Goal: Task Accomplishment & Management: Use online tool/utility

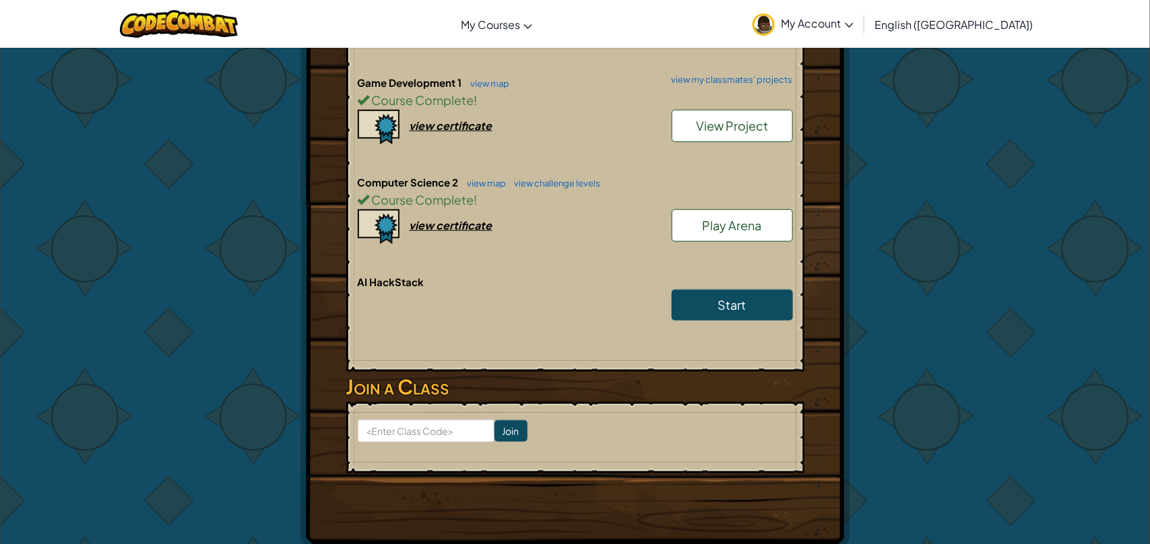
scroll to position [384, 0]
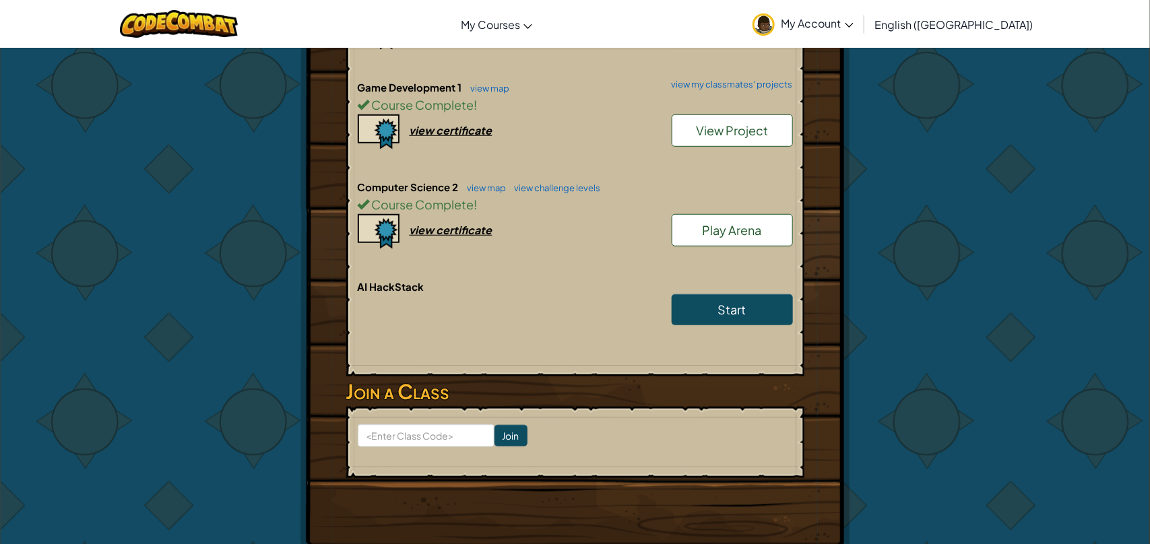
click at [765, 130] on span "View Project" at bounding box center [732, 130] width 72 height 15
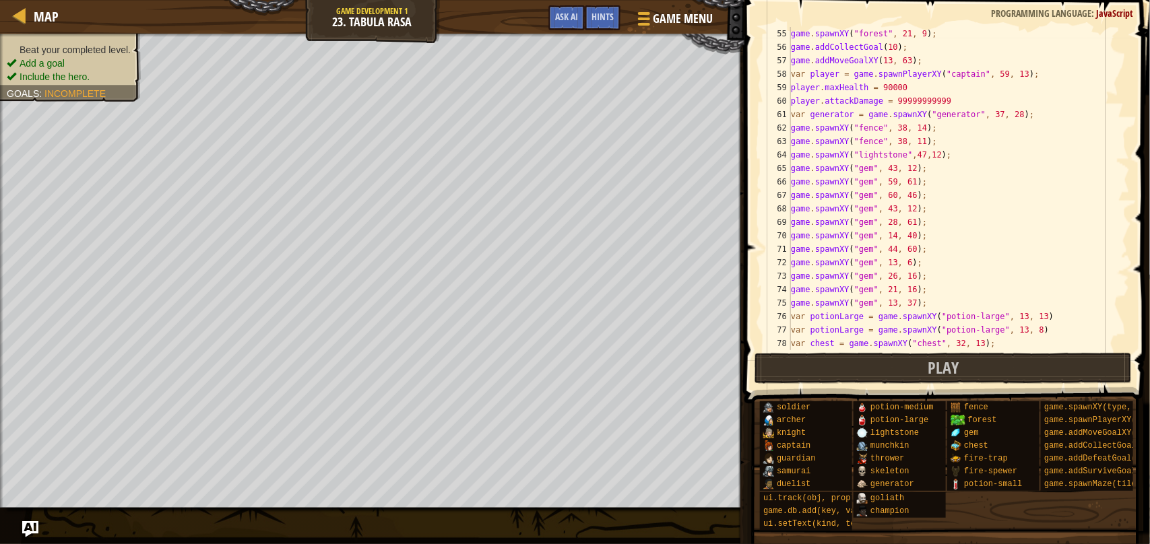
scroll to position [726, 0]
click at [914, 84] on div "game . spawnXY ( "forest" , 30 , 9 ) ; game . spawnXY ( "forest" , 21 , 9 ) ; g…" at bounding box center [959, 190] width 342 height 350
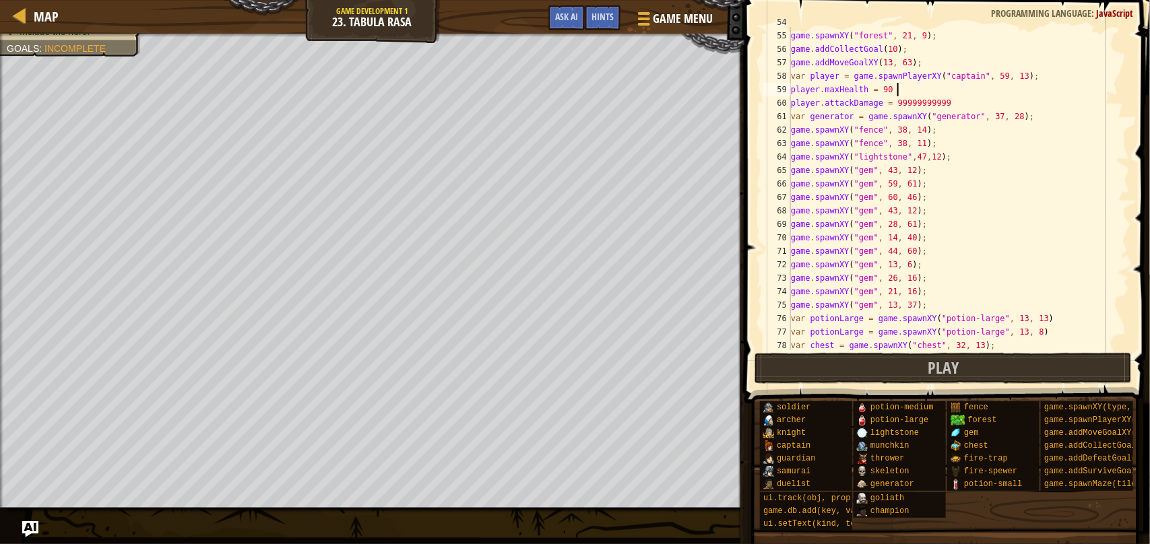
scroll to position [5, 15]
click at [776, 371] on button "Play" at bounding box center [944, 368] width 378 height 31
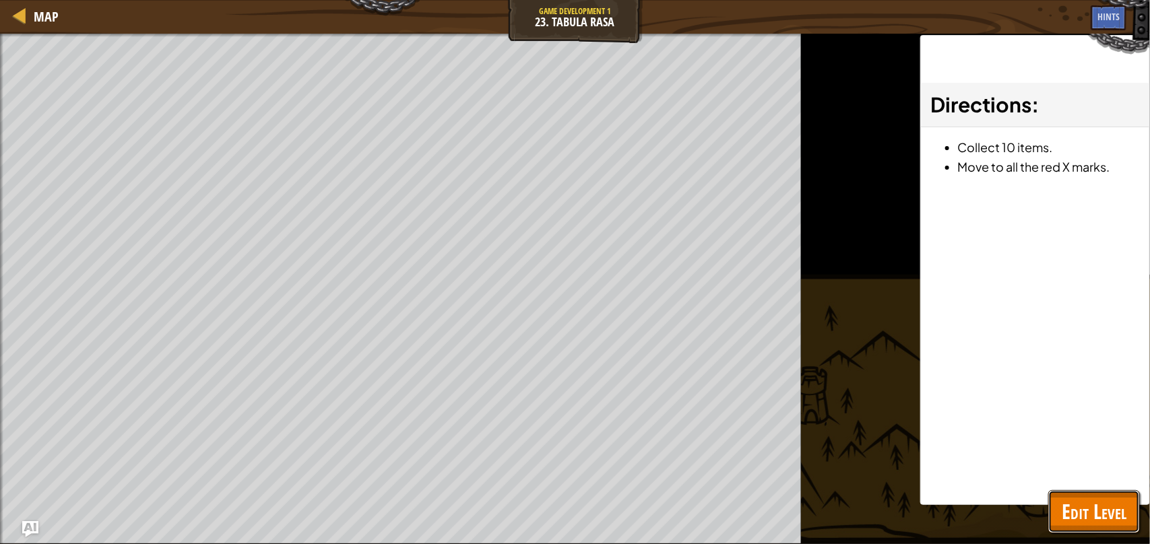
click at [1063, 501] on span "Edit Level" at bounding box center [1094, 512] width 65 height 28
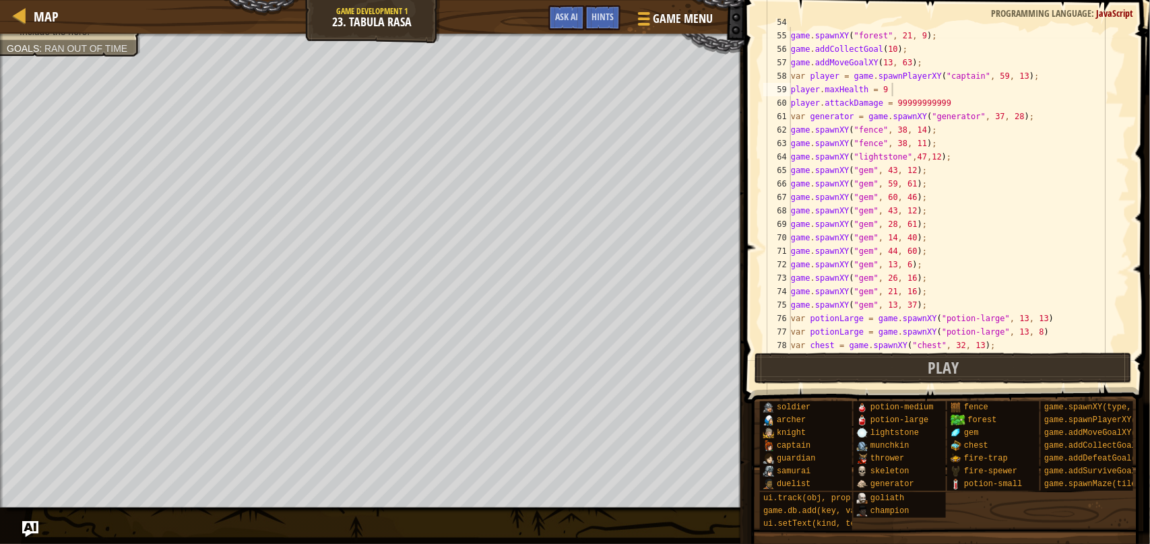
click at [913, 94] on div "game . spawnXY ( "forest" , 30 , 9 ) ; game . spawnXY ( "forest" , 21 , 9 ) ; g…" at bounding box center [959, 190] width 342 height 350
click at [923, 367] on button "Play" at bounding box center [944, 368] width 378 height 31
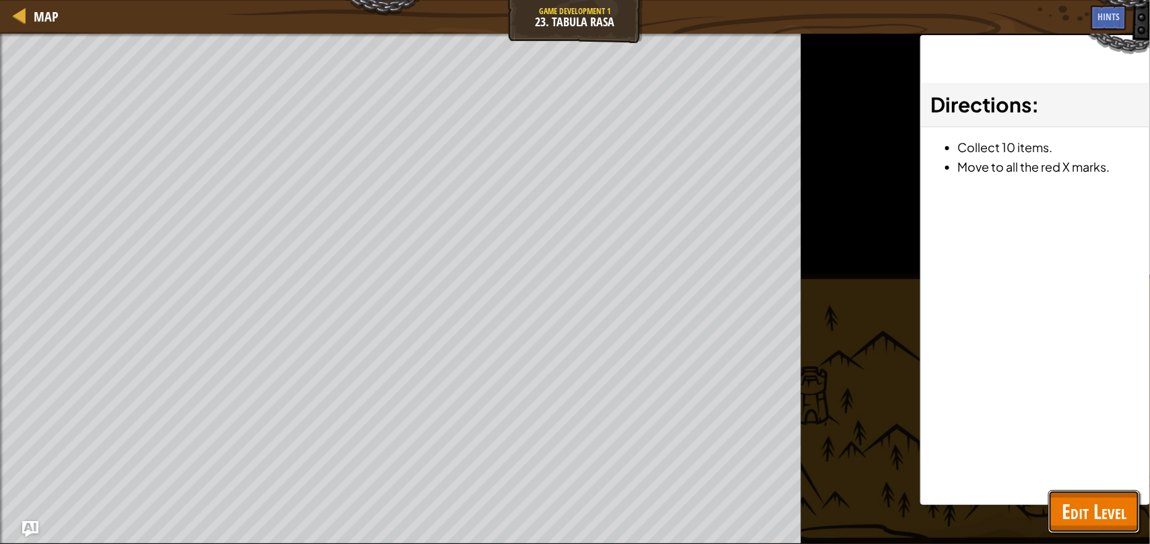
click at [1072, 519] on span "Edit Level" at bounding box center [1094, 512] width 65 height 28
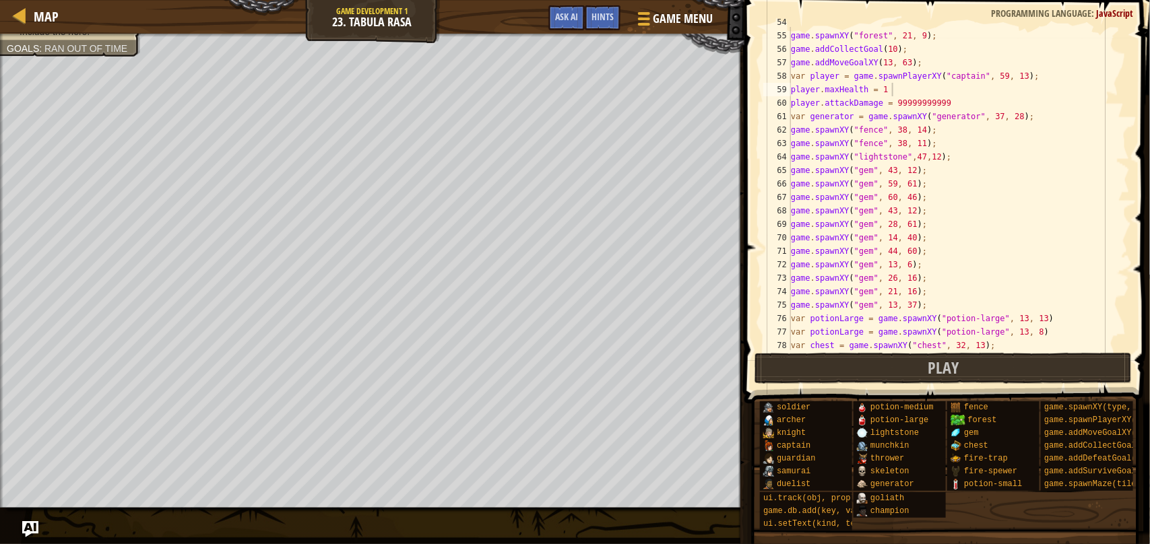
type textarea "var player = game.spawnPlayerXY("captain", 59, 13);"
click at [1079, 75] on div "game . spawnXY ( "forest" , 30 , 9 ) ; game . spawnXY ( "forest" , 21 , 9 ) ; g…" at bounding box center [959, 190] width 342 height 350
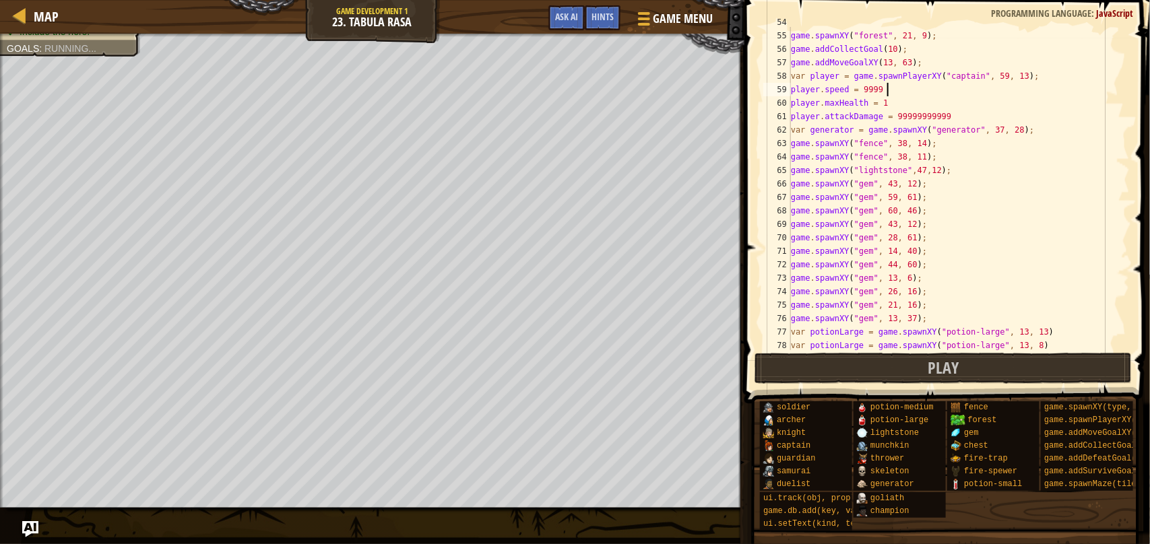
scroll to position [5, 15]
click at [1005, 363] on button "Play" at bounding box center [944, 368] width 378 height 31
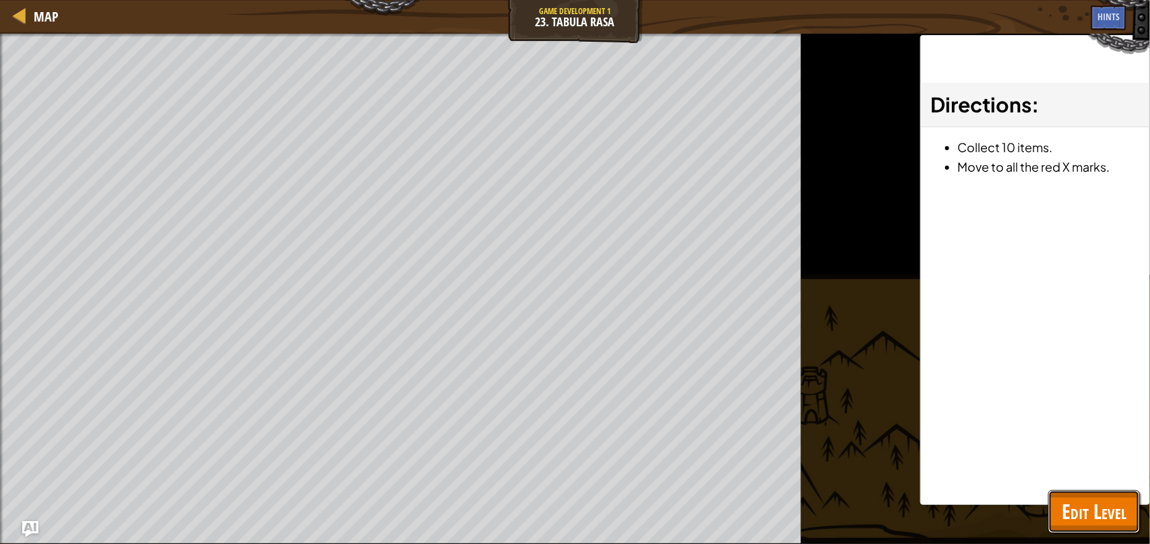
click at [1133, 492] on button "Edit Level" at bounding box center [1094, 512] width 92 height 43
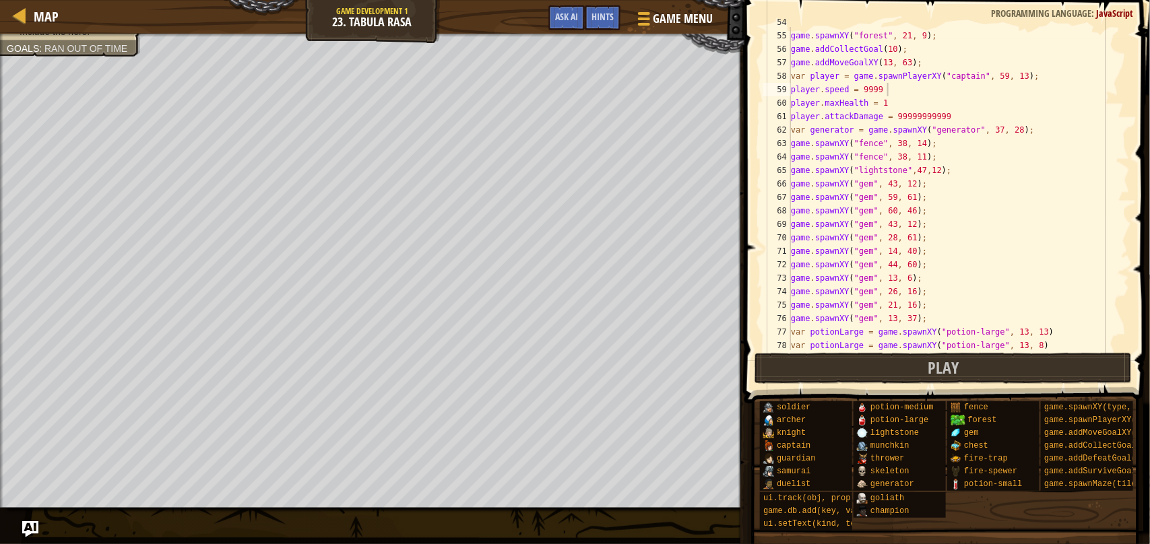
click at [891, 92] on div "game . spawnXY ( "forest" , 30 , 9 ) ; game . spawnXY ( "forest" , 21 , 9 ) ; g…" at bounding box center [959, 190] width 342 height 350
type textarea "player.speed = 999"
click at [37, 20] on span "Map" at bounding box center [46, 16] width 25 height 18
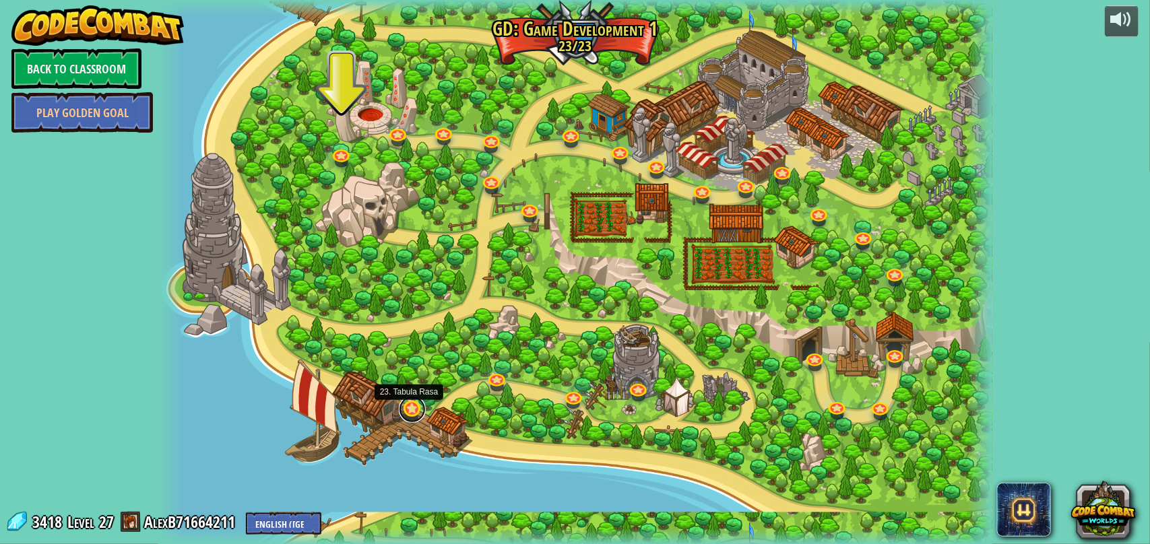
click at [406, 416] on link at bounding box center [412, 409] width 27 height 27
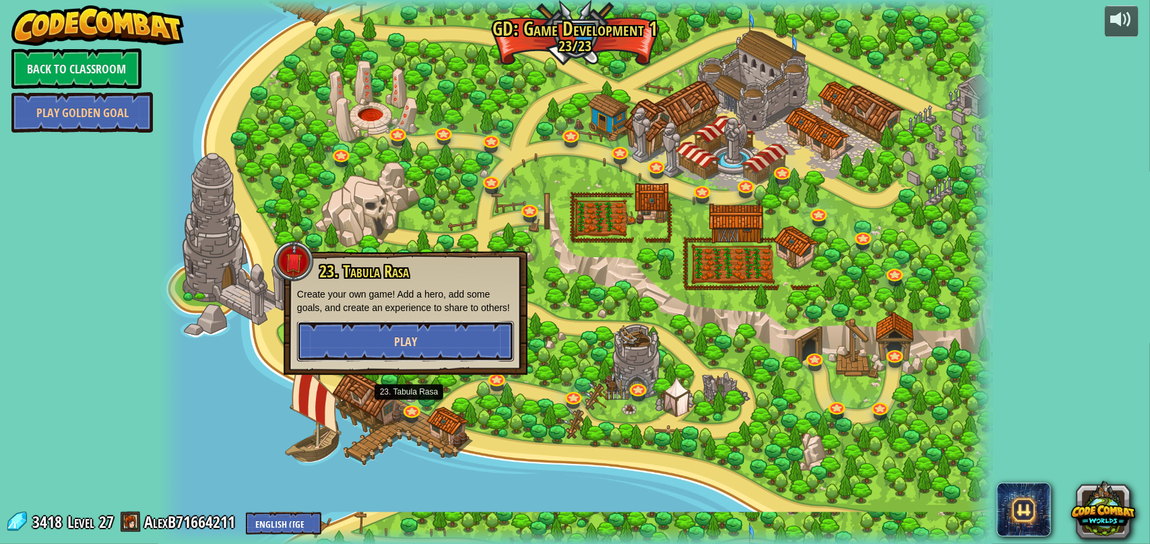
click at [450, 336] on button "Play" at bounding box center [405, 341] width 217 height 40
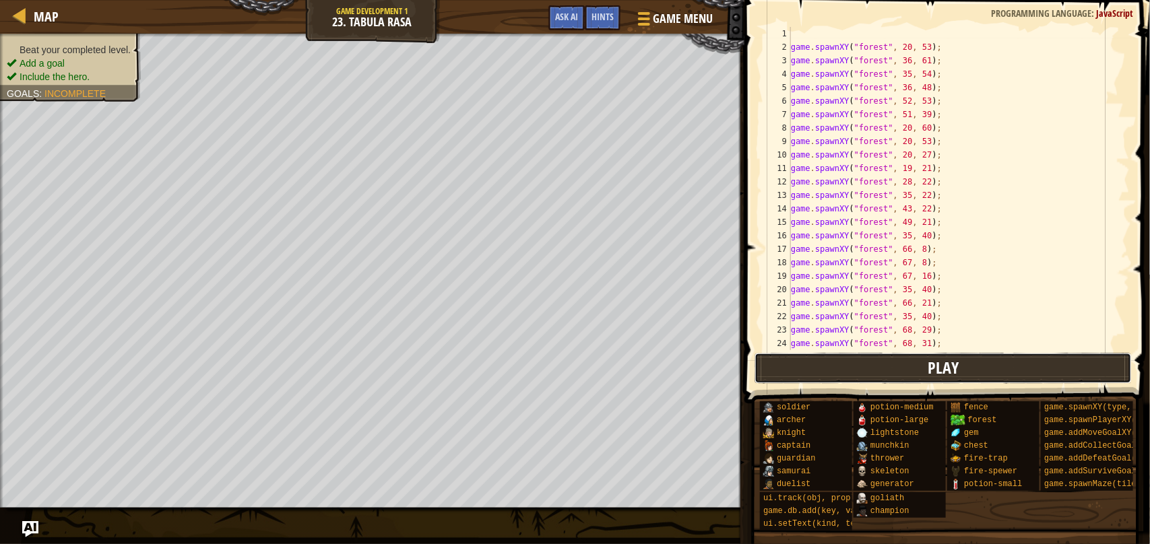
click at [978, 361] on button "Play" at bounding box center [944, 368] width 378 height 31
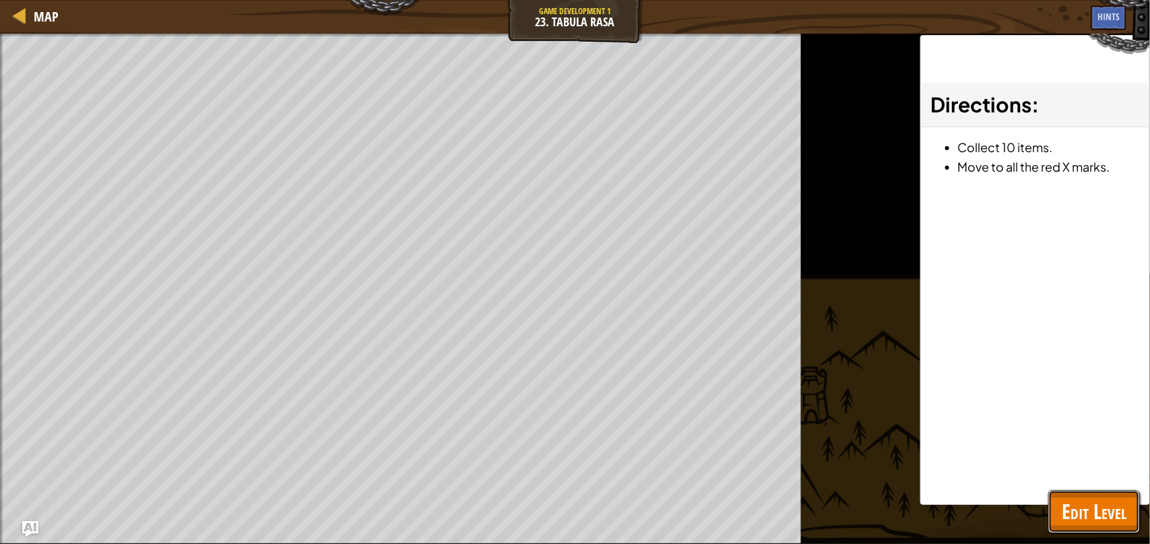
click at [1097, 505] on span "Edit Level" at bounding box center [1094, 512] width 65 height 28
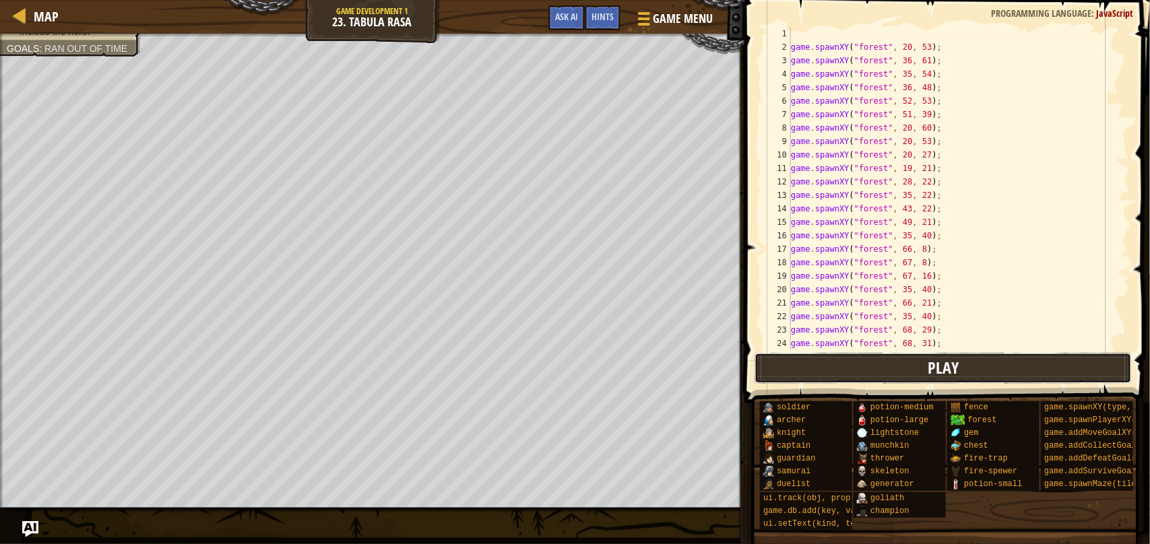
click at [937, 366] on span "Play" at bounding box center [943, 368] width 31 height 22
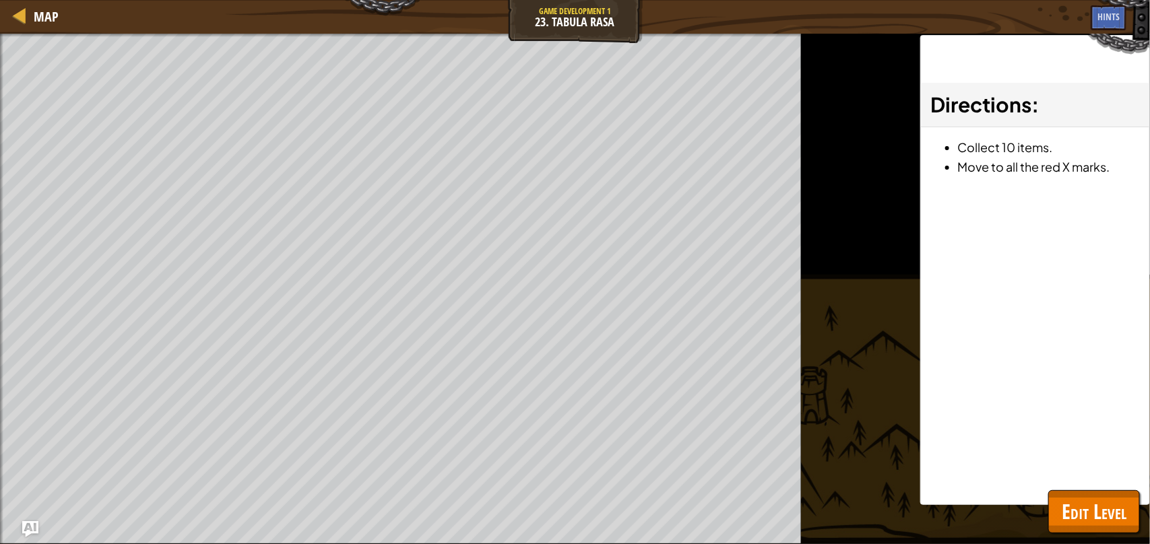
click at [1086, 504] on span "Edit Level" at bounding box center [1094, 512] width 65 height 28
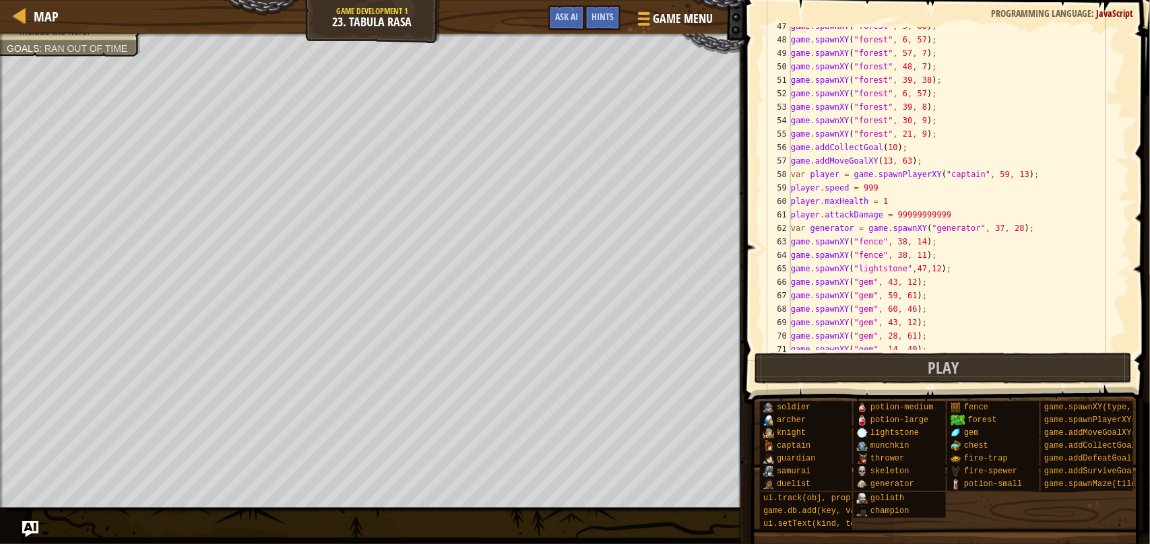
scroll to position [628, 0]
click at [978, 182] on div "game . spawnXY ( "forest" , 5 , 60 ) ; game . spawnXY ( "forest" , 6 , 57 ) ; g…" at bounding box center [959, 193] width 342 height 350
click at [898, 188] on div "game . spawnXY ( "forest" , 5 , 60 ) ; game . spawnXY ( "forest" , 6 , 57 ) ; g…" at bounding box center [959, 193] width 342 height 350
click at [898, 190] on div "game . spawnXY ( "forest" , 5 , 60 ) ; game . spawnXY ( "forest" , 6 , 57 ) ; g…" at bounding box center [959, 193] width 342 height 350
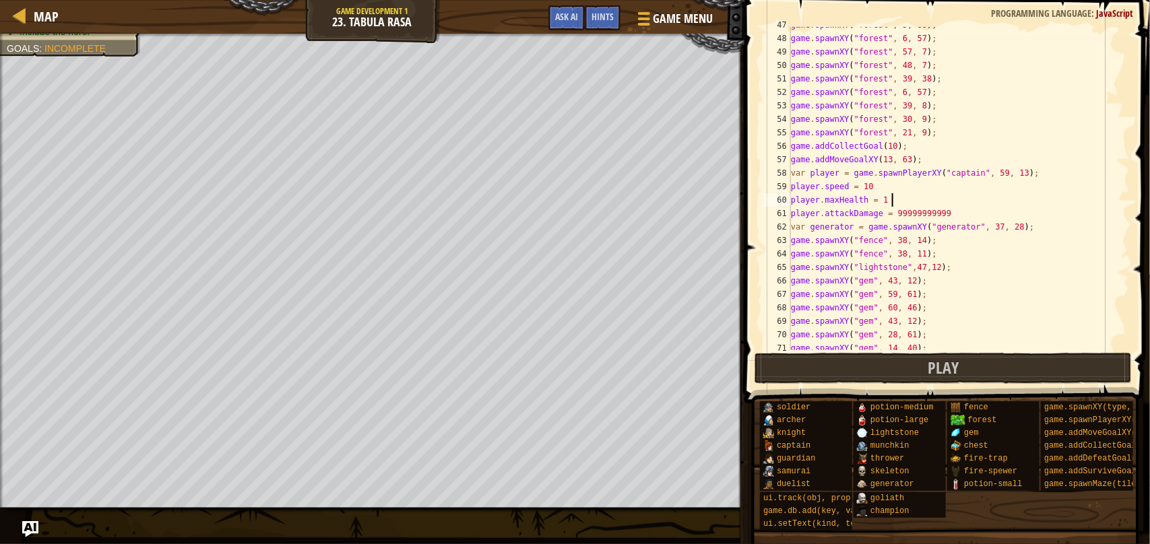
click at [901, 195] on div "game . spawnXY ( "forest" , 5 , 60 ) ; game . spawnXY ( "forest" , 6 , 57 ) ; g…" at bounding box center [959, 193] width 342 height 350
type textarea "player.maxHealth = 10000"
click at [926, 375] on button "Play" at bounding box center [944, 368] width 378 height 31
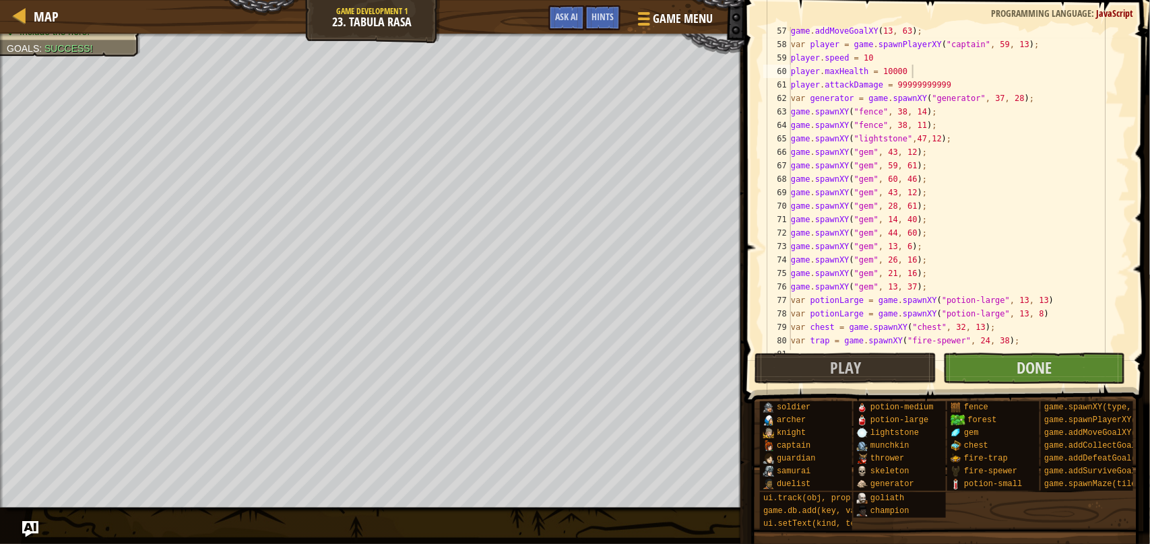
scroll to position [795, 0]
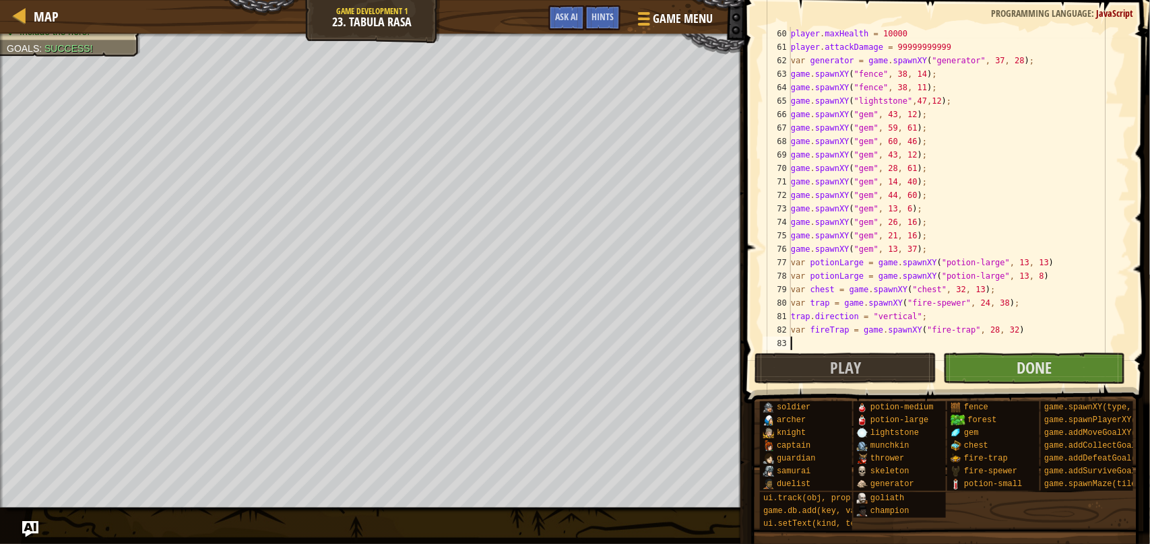
click at [834, 344] on div "player . maxHealth = 10000 player . attackDamage = 99999999999 var generator = …" at bounding box center [959, 202] width 342 height 350
type textarea "var fireTrap = game.spawnXY("fire-trap", 28, 32)"
click at [1032, 377] on button "Done" at bounding box center [1034, 368] width 182 height 31
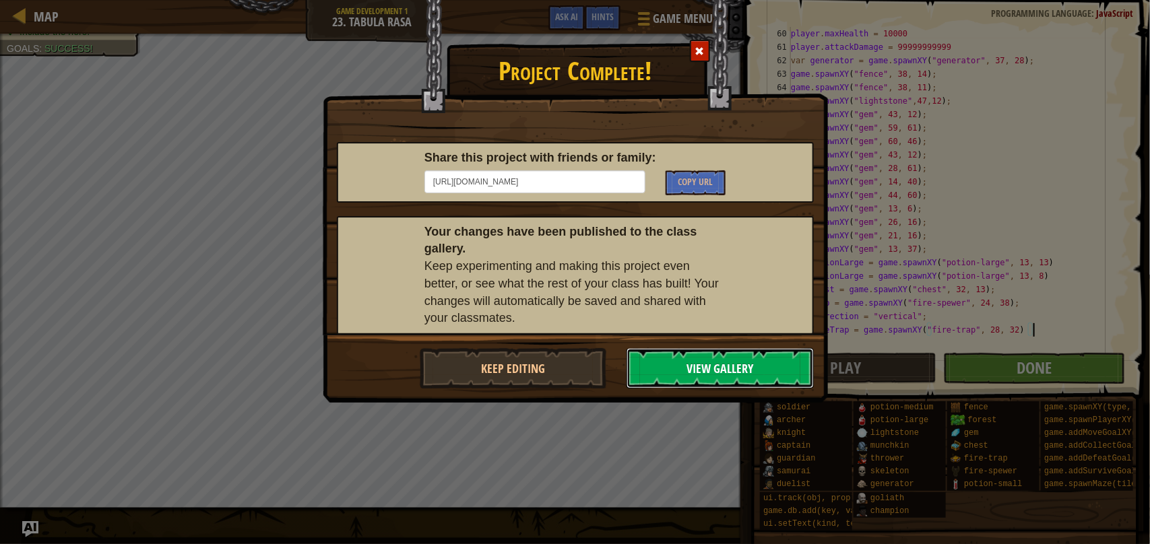
click at [661, 368] on button "View Gallery" at bounding box center [720, 368] width 187 height 40
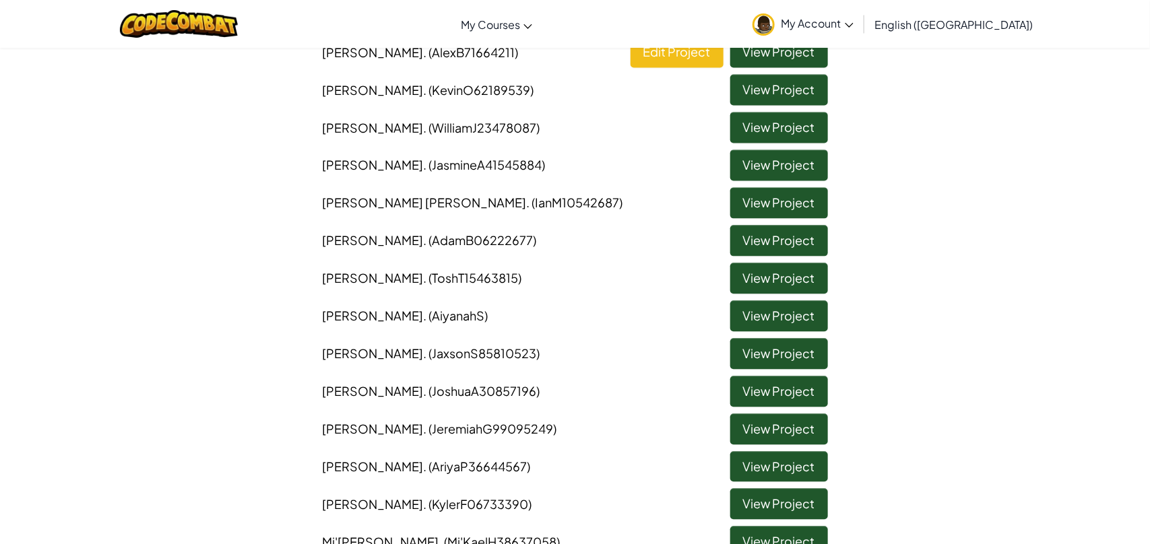
scroll to position [1249, 0]
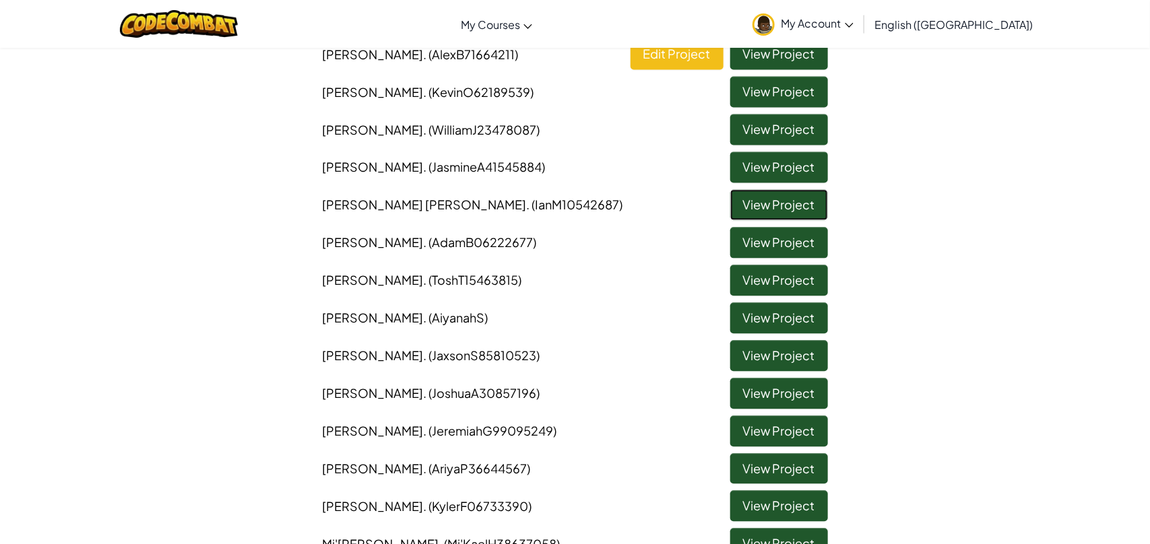
click at [751, 205] on link "View Project" at bounding box center [779, 204] width 98 height 31
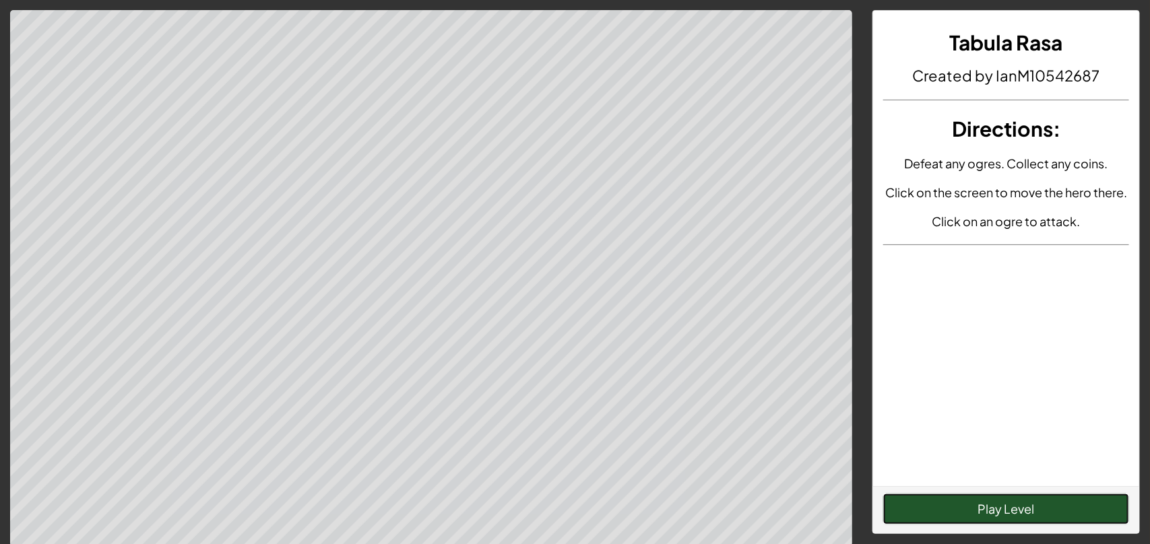
click at [908, 502] on button "Play Level" at bounding box center [1006, 509] width 246 height 31
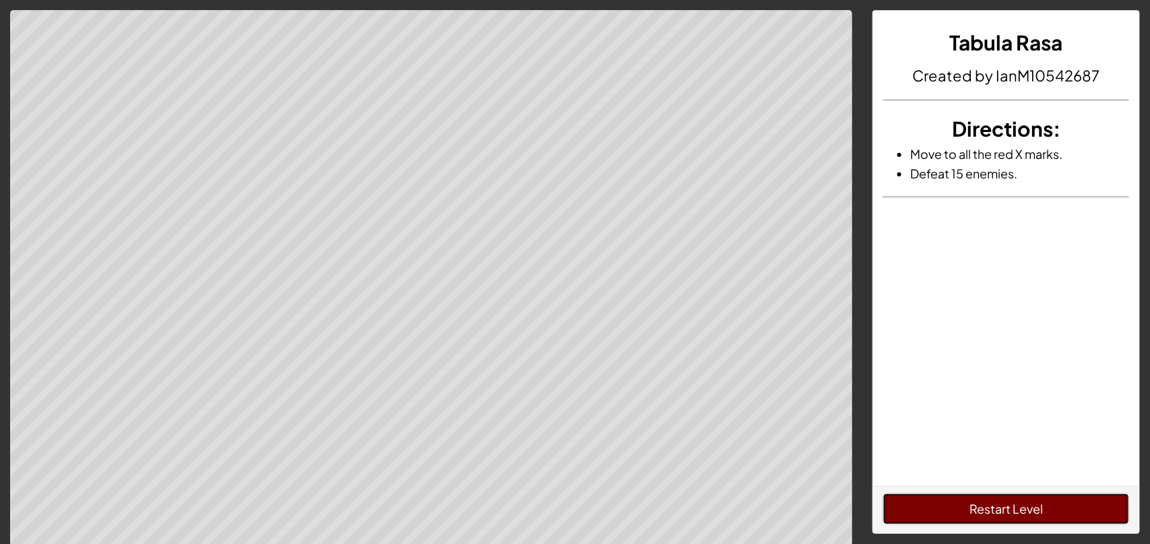
click at [887, 494] on button "Restart Level" at bounding box center [1006, 509] width 246 height 31
click at [975, 524] on button "Restart Level" at bounding box center [1006, 509] width 246 height 31
click at [1017, 496] on button "Restart Level" at bounding box center [1006, 509] width 246 height 31
click at [907, 381] on div "Tabula Rasa Created by IanM10542687 Directions : Move to all the red X marks. D…" at bounding box center [1006, 249] width 266 height 476
click at [1005, 499] on button "Restart Level" at bounding box center [1006, 509] width 246 height 31
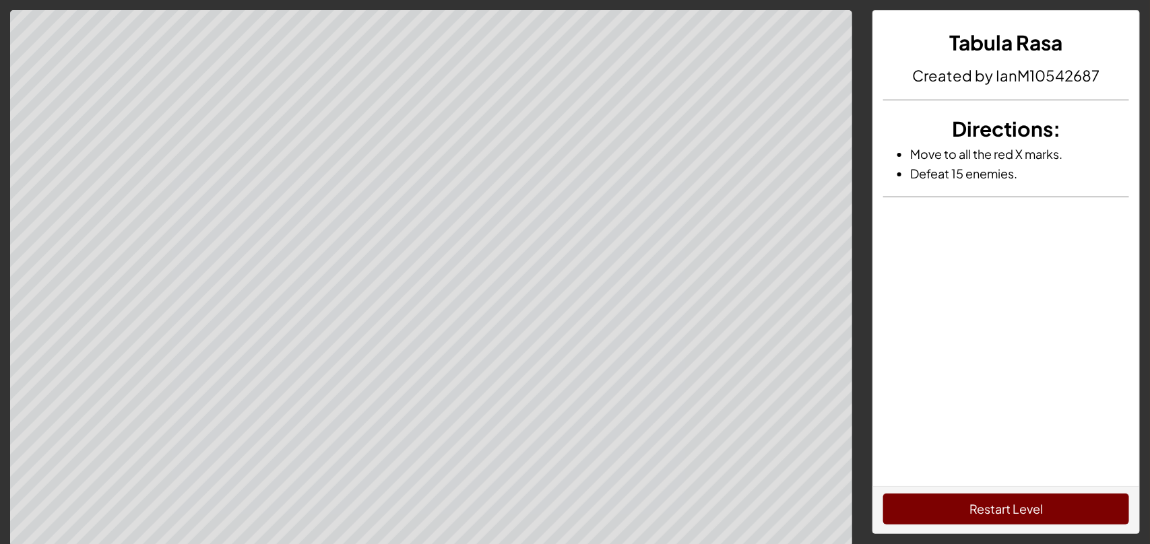
scroll to position [4, 0]
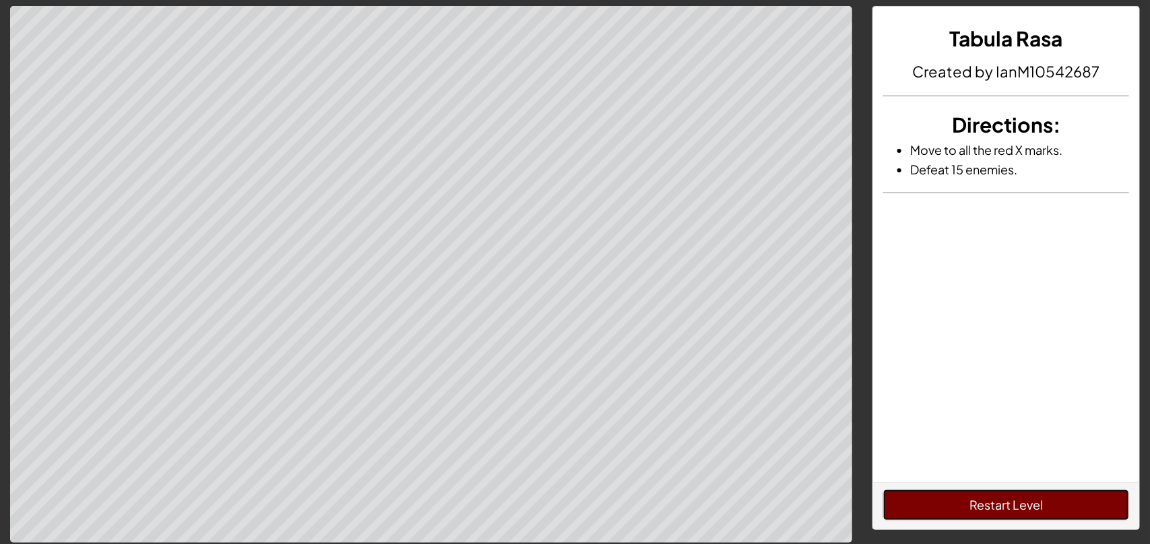
click at [956, 507] on button "Restart Level" at bounding box center [1006, 505] width 246 height 31
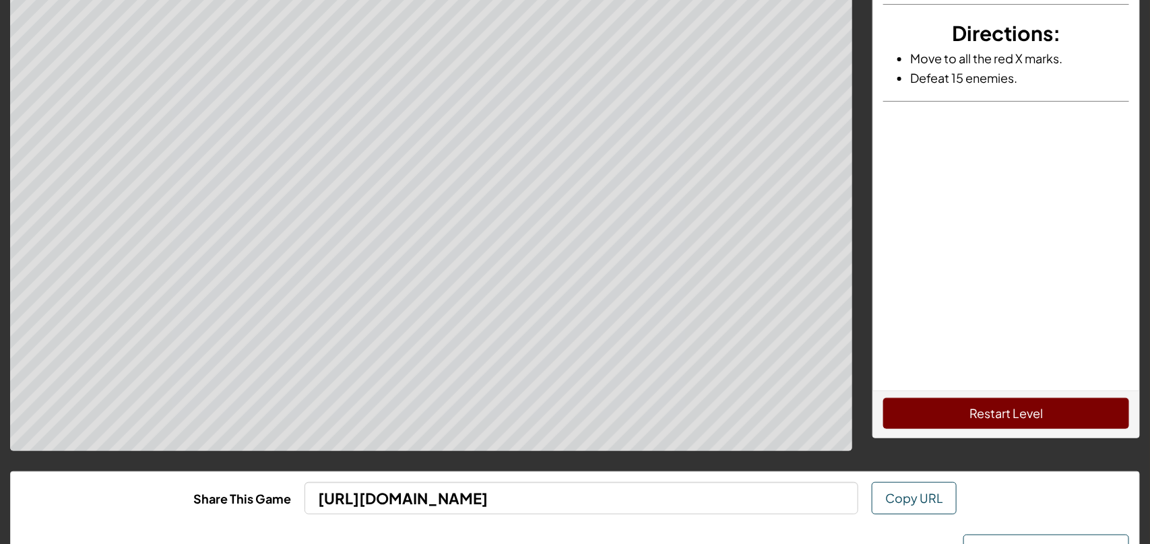
scroll to position [153, 0]
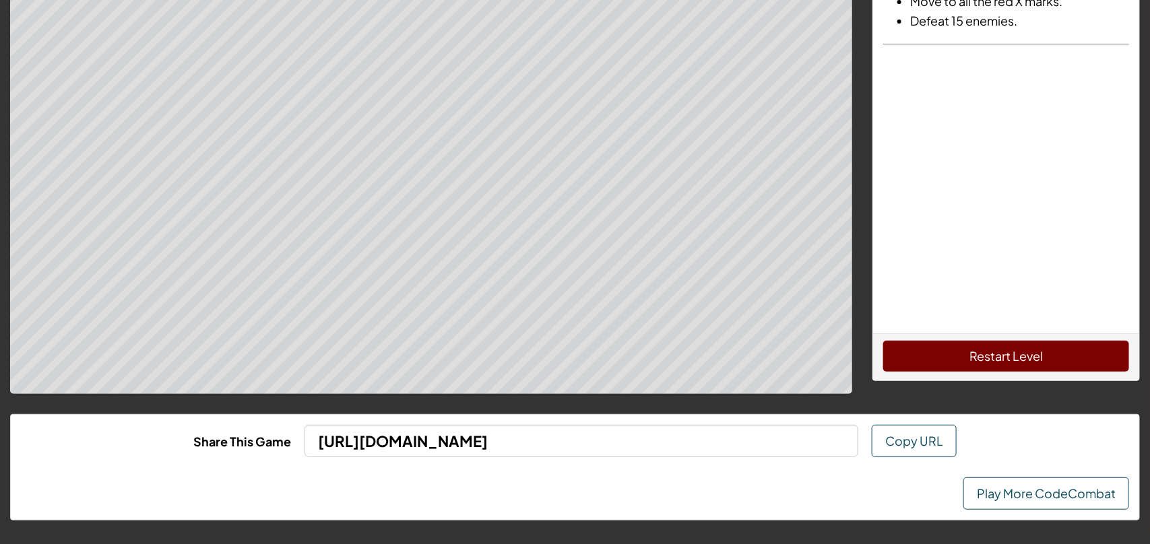
click at [982, 372] on div "Restart Level" at bounding box center [1006, 357] width 266 height 47
click at [973, 360] on button "Restart Level" at bounding box center [1006, 356] width 246 height 31
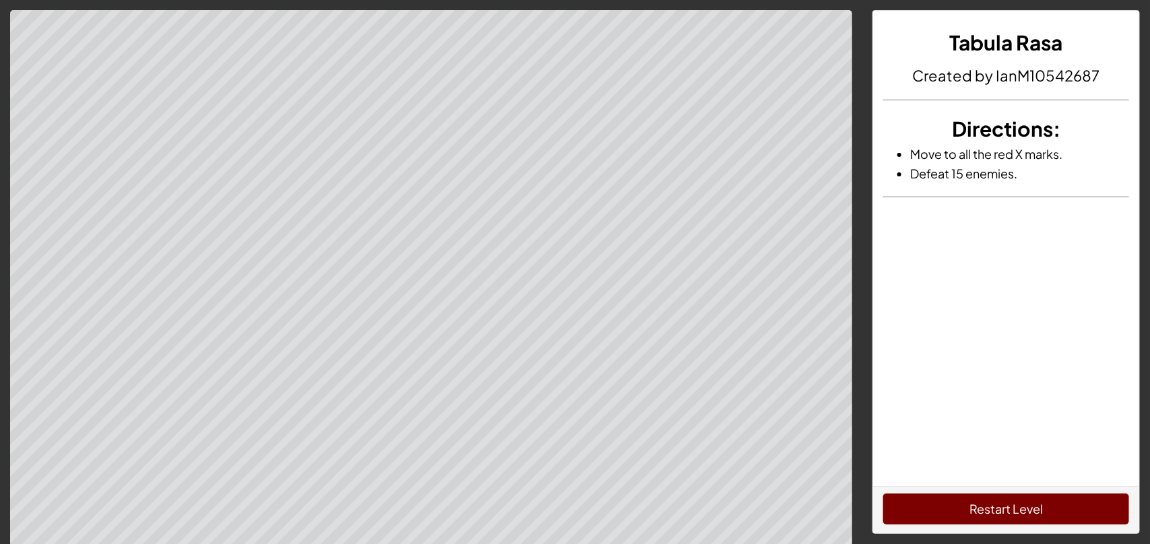
scroll to position [1, 0]
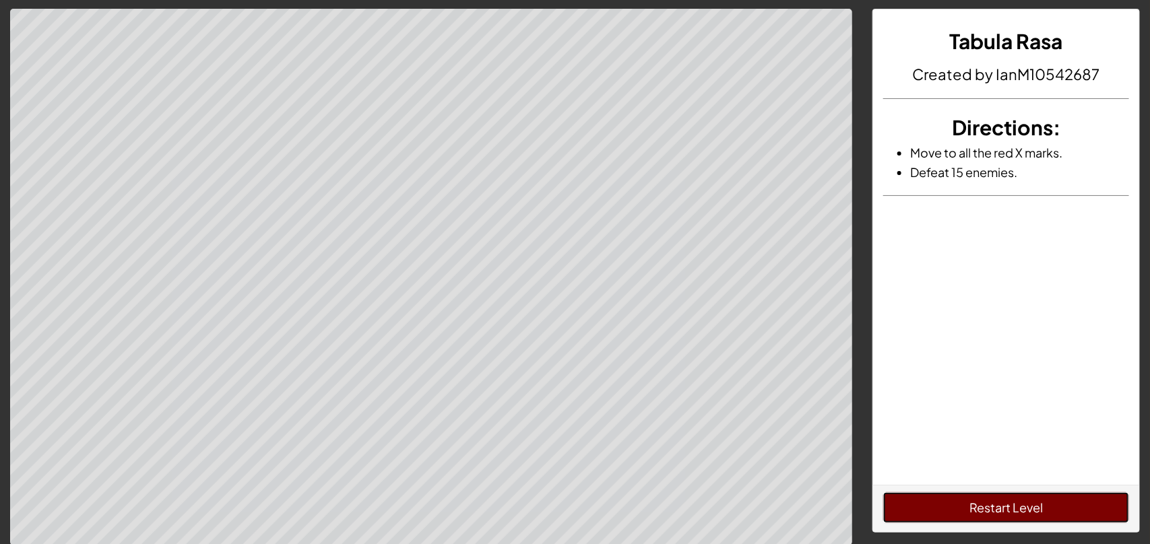
click at [934, 513] on button "Restart Level" at bounding box center [1006, 508] width 246 height 31
click at [975, 524] on div "Restart Level" at bounding box center [1006, 508] width 266 height 47
click at [964, 517] on button "Restart Level" at bounding box center [1006, 508] width 246 height 31
click at [882, 493] on div "Restart Level" at bounding box center [1006, 508] width 266 height 47
click at [889, 501] on button "Restart Level" at bounding box center [1006, 508] width 246 height 31
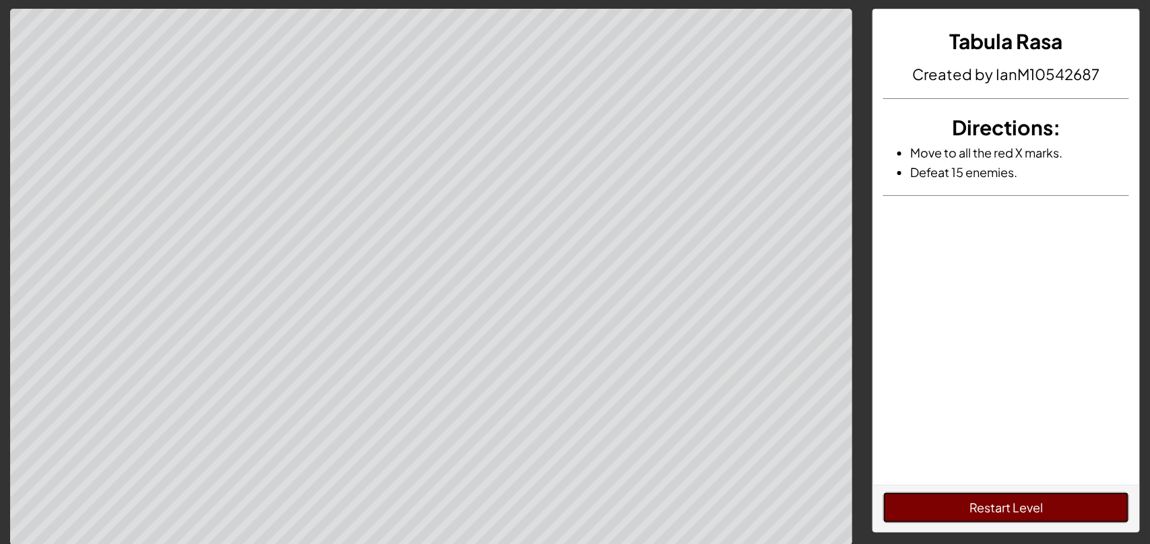
click at [1055, 497] on button "Restart Level" at bounding box center [1006, 508] width 246 height 31
click at [944, 501] on button "Restart Level" at bounding box center [1006, 508] width 246 height 31
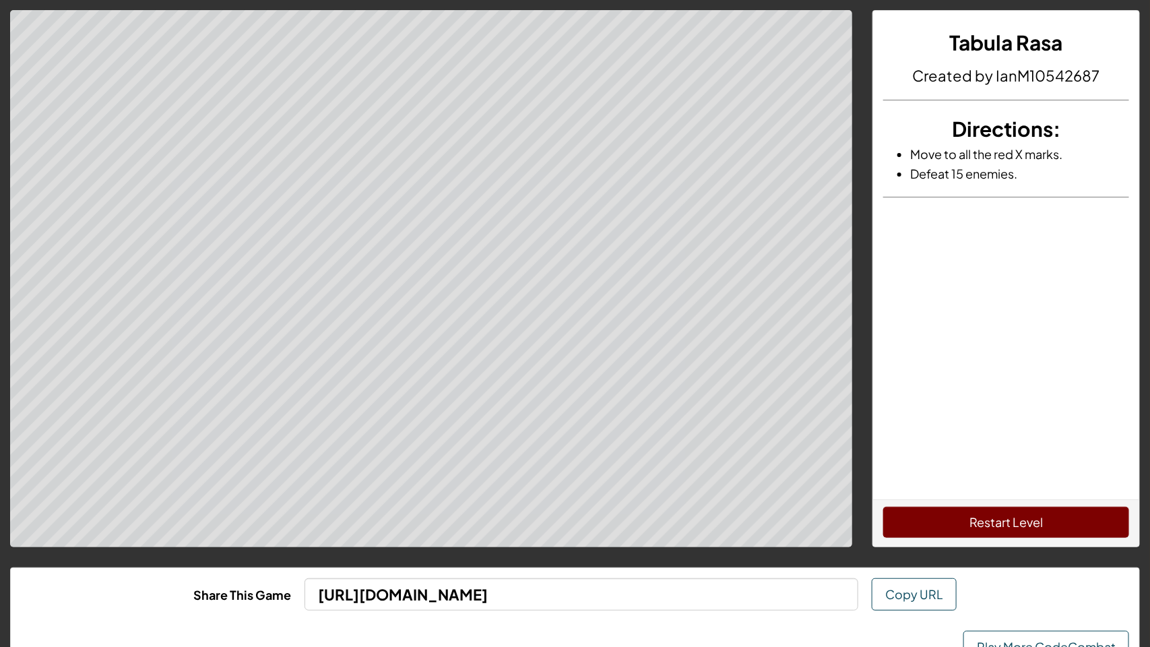
scroll to position [11, 0]
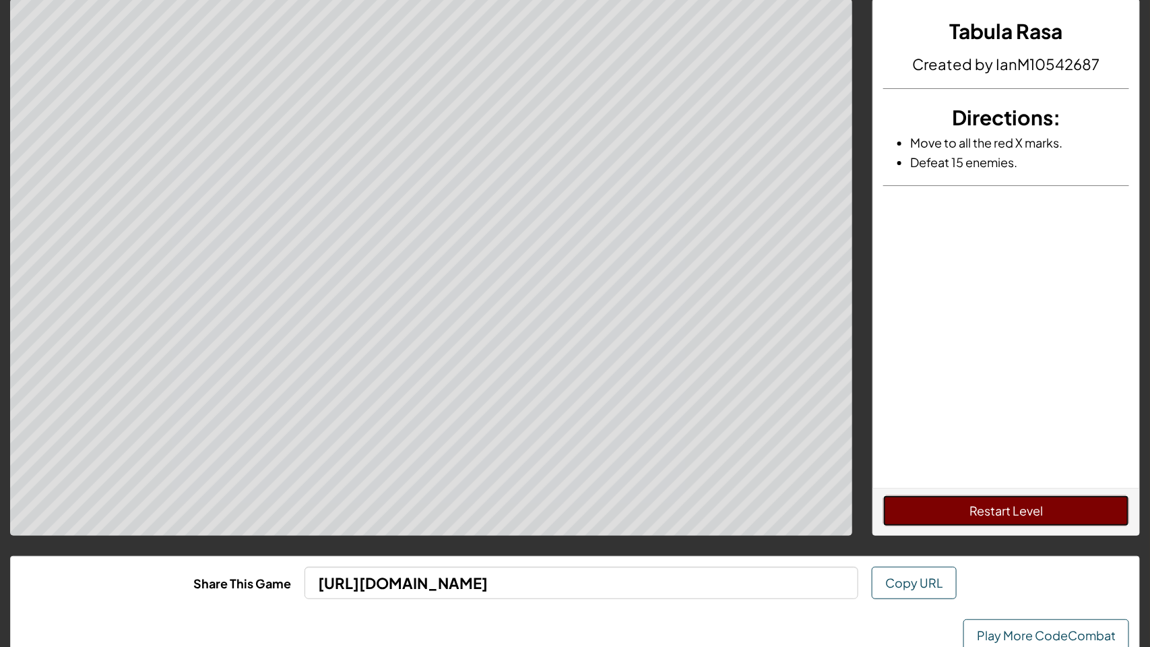
click at [1055, 503] on button "Restart Level" at bounding box center [1006, 510] width 246 height 31
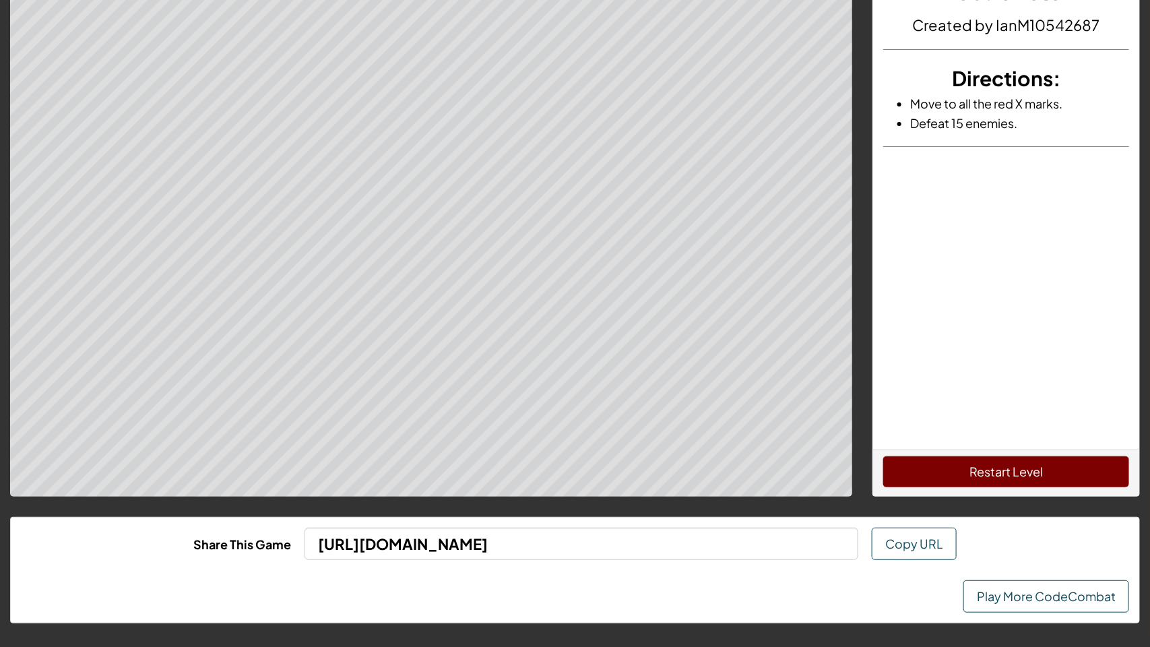
scroll to position [8, 0]
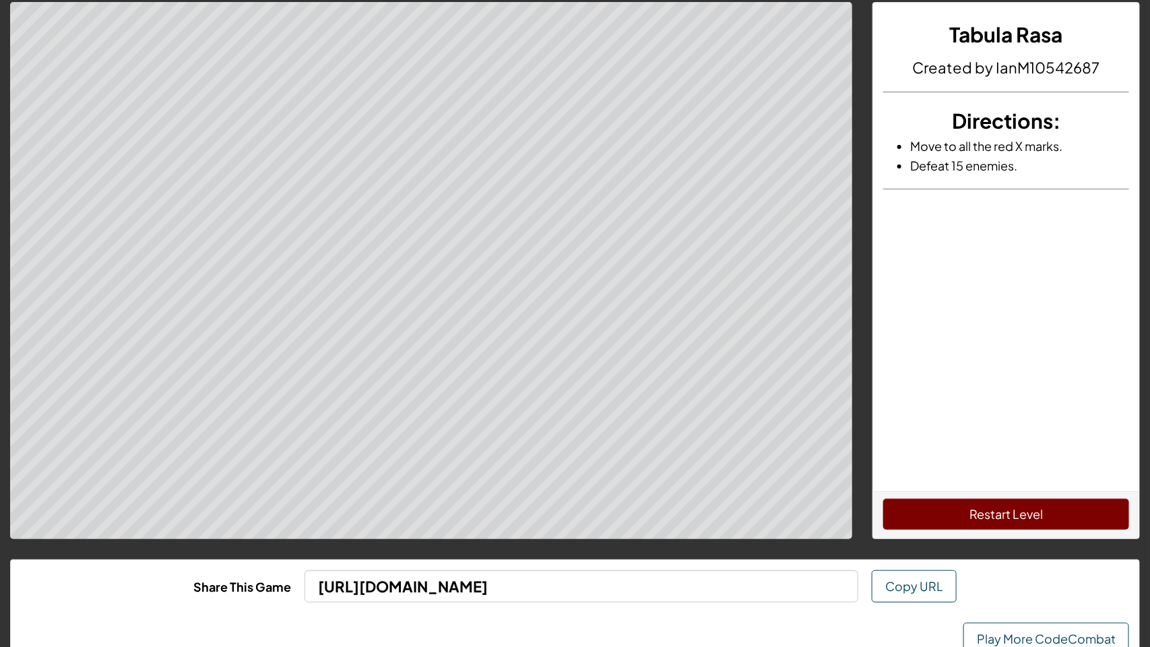
click at [967, 514] on button "Restart Level" at bounding box center [1006, 514] width 246 height 31
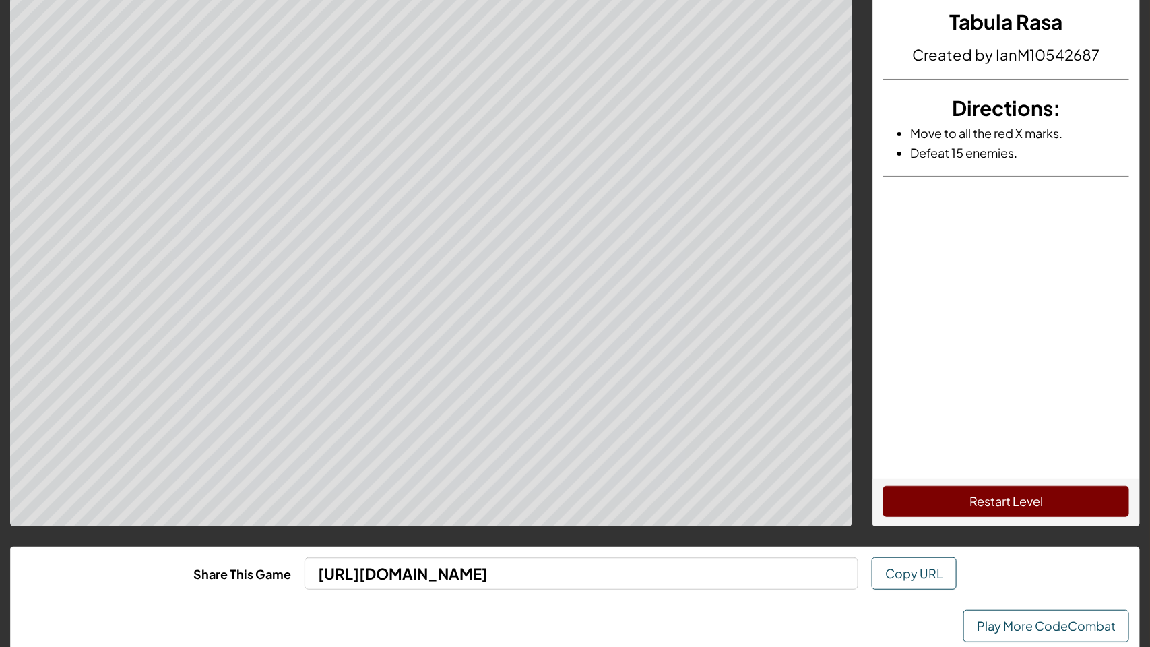
scroll to position [0, 0]
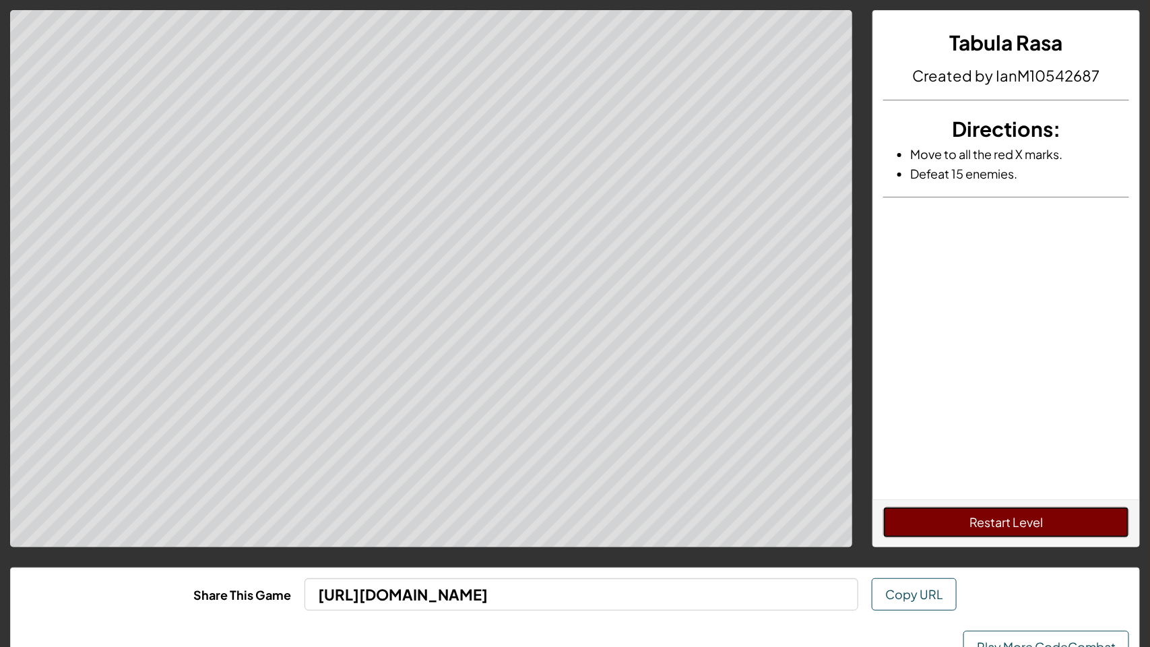
click at [1007, 524] on button "Restart Level" at bounding box center [1006, 522] width 246 height 31
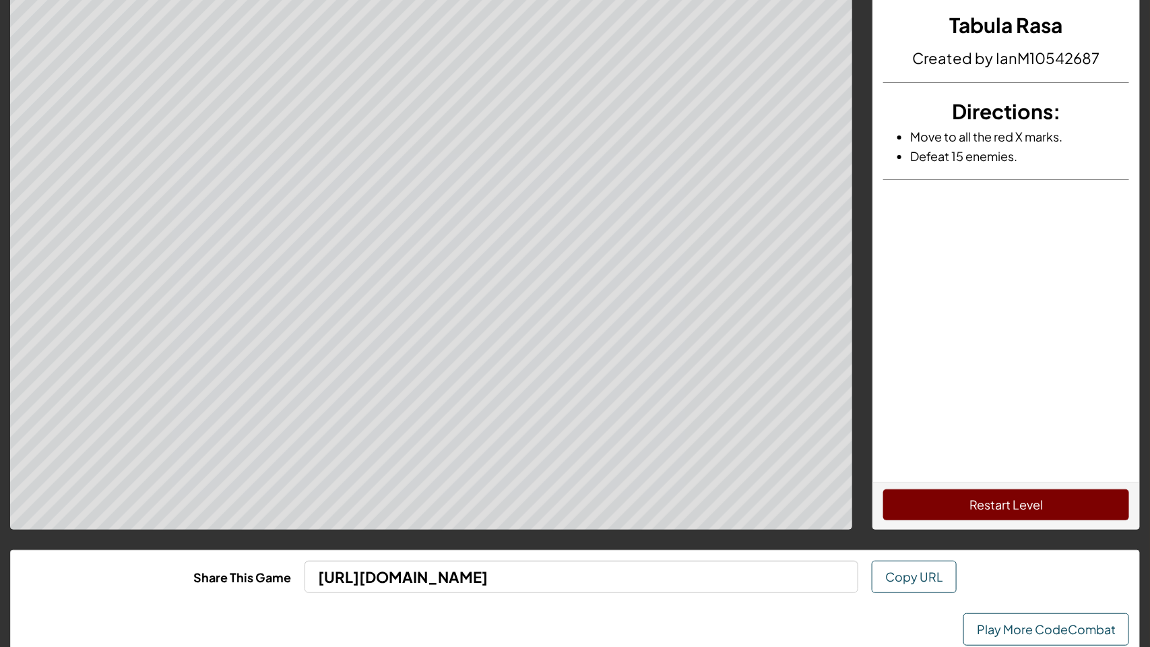
scroll to position [51, 0]
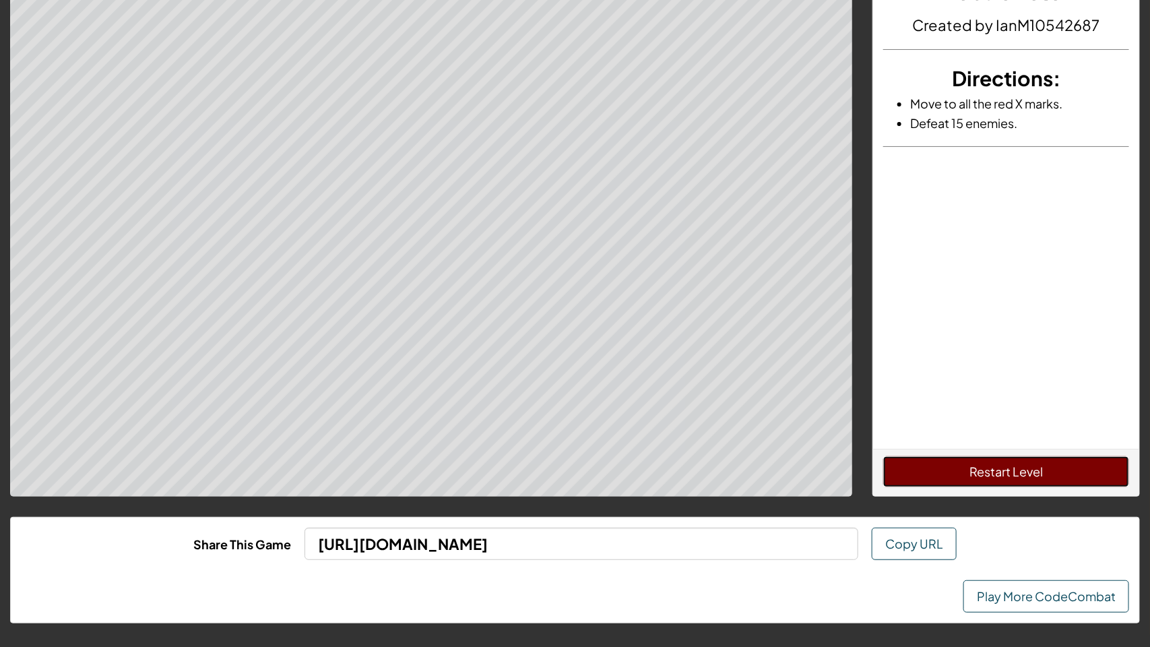
click at [1040, 480] on button "Restart Level" at bounding box center [1006, 471] width 246 height 31
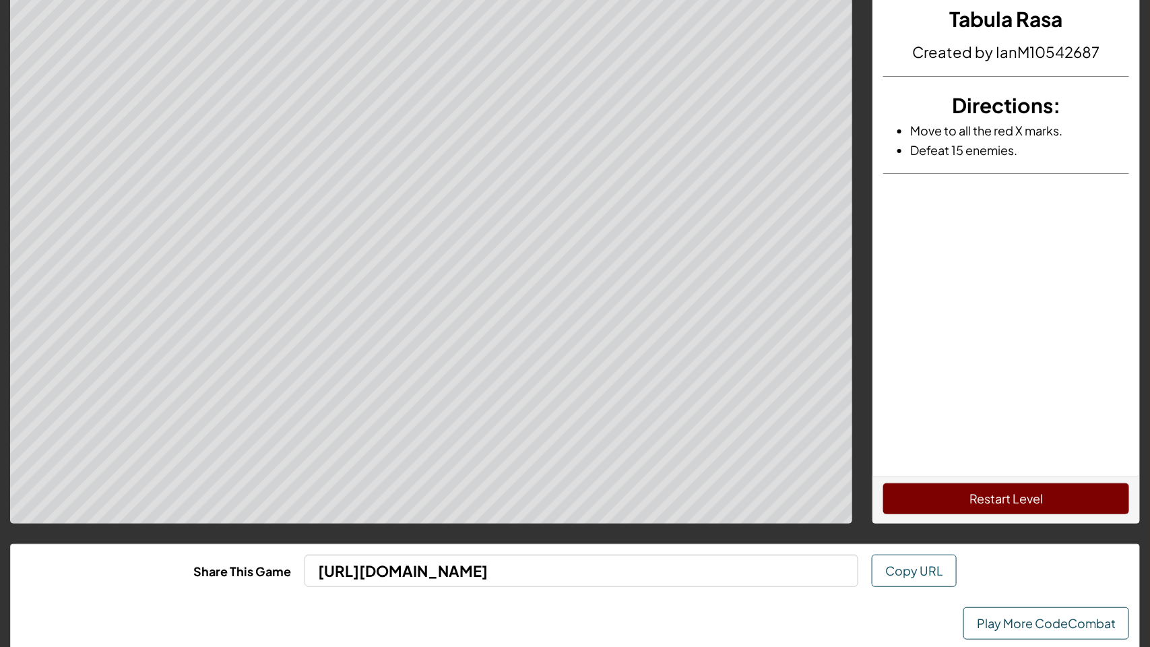
scroll to position [0, 0]
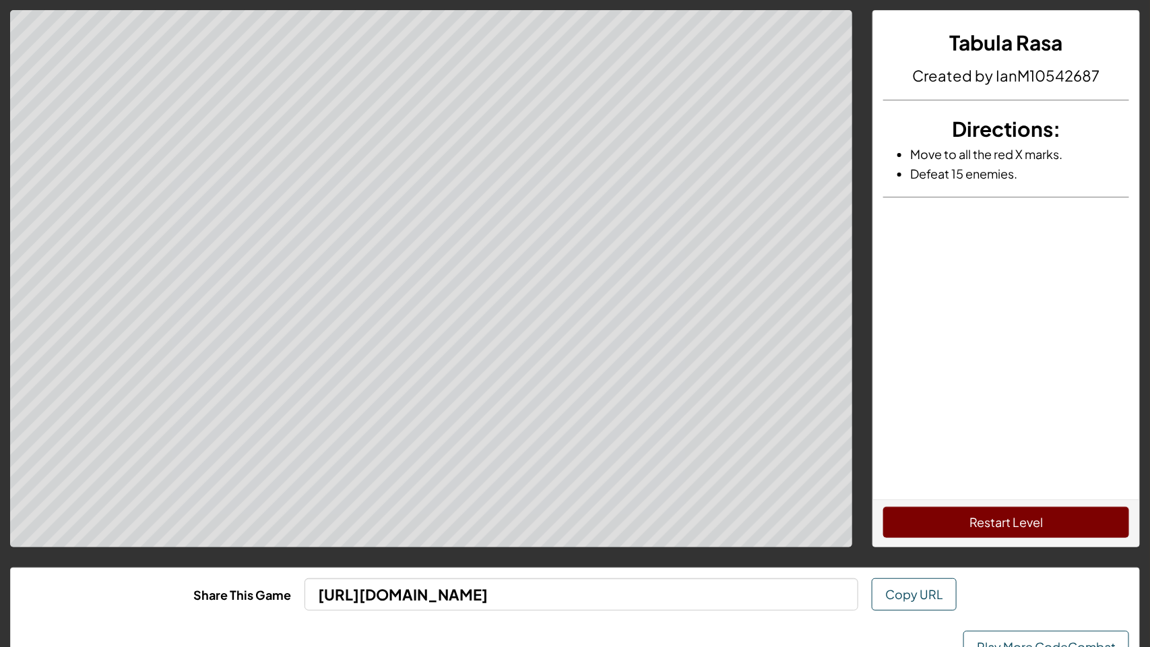
click at [1011, 513] on button "Restart Level" at bounding box center [1006, 522] width 246 height 31
click at [934, 515] on button "Restart Level" at bounding box center [1006, 522] width 246 height 31
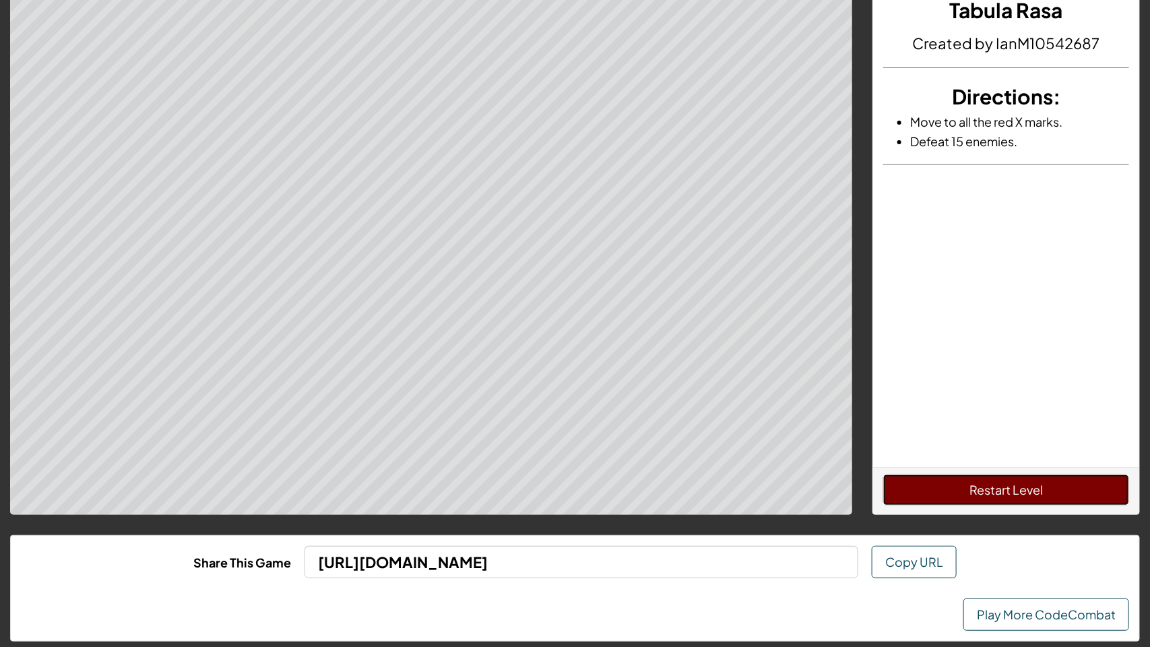
click at [1058, 502] on button "Restart Level" at bounding box center [1006, 489] width 246 height 31
click at [1063, 484] on button "Restart Level" at bounding box center [1006, 489] width 246 height 31
click at [1063, 489] on button "Restart Level" at bounding box center [1006, 489] width 246 height 31
click at [1087, 544] on link "Play More CodeCombat" at bounding box center [1047, 614] width 166 height 32
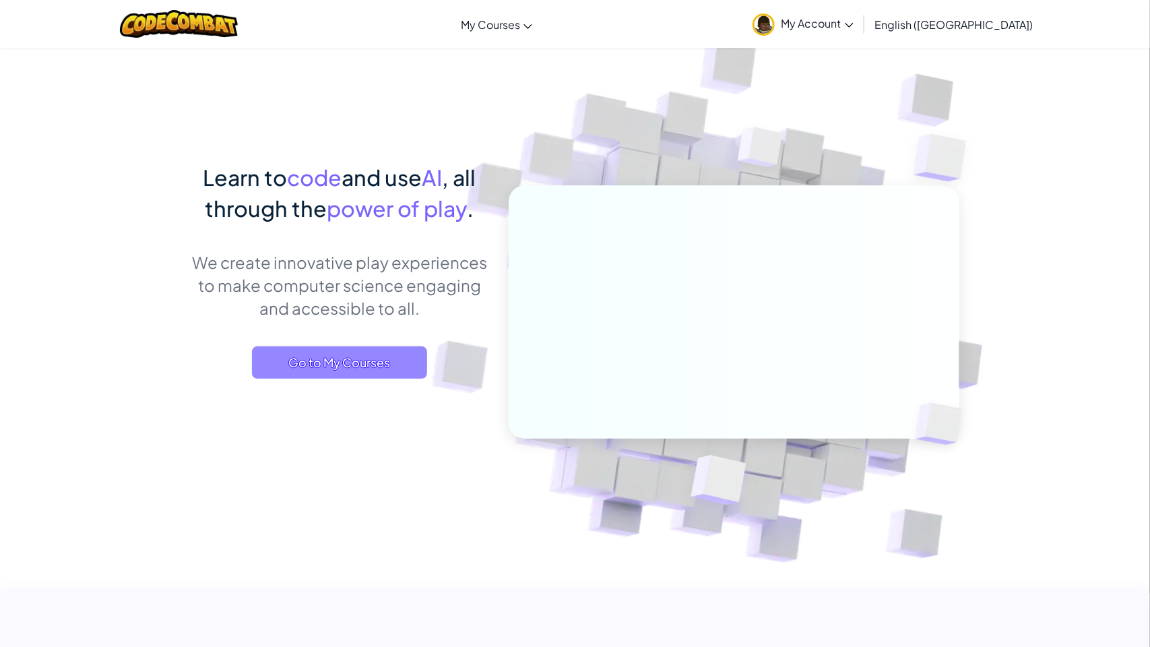
click at [257, 350] on span "Go to My Courses" at bounding box center [339, 362] width 175 height 32
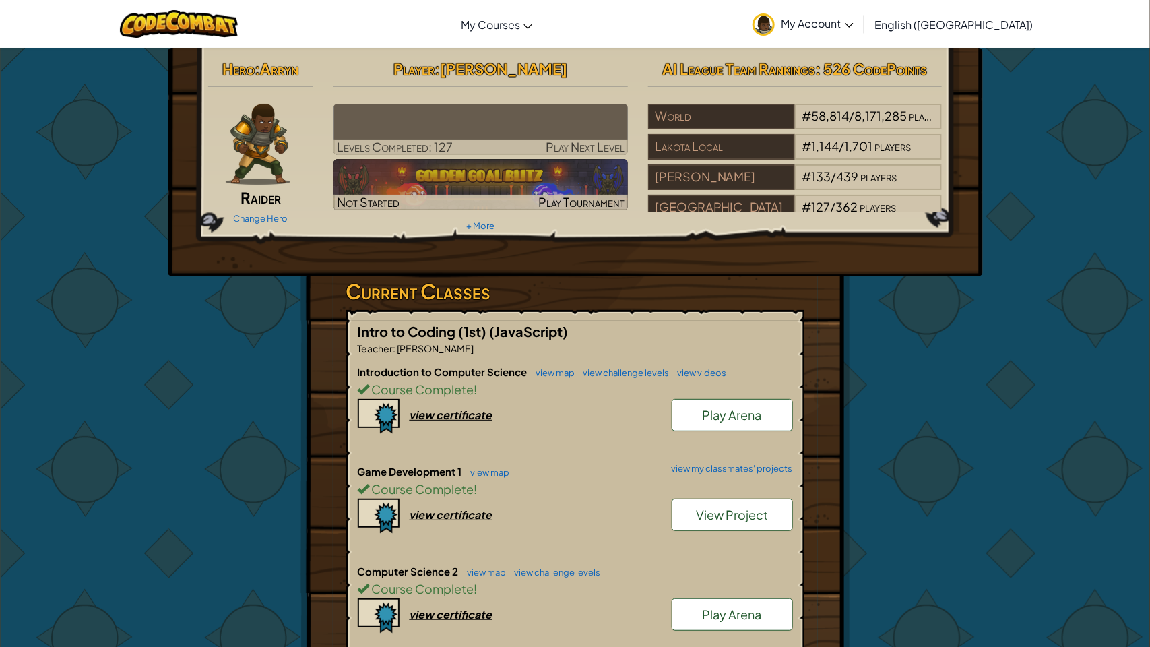
click at [239, 392] on div "Hero : [PERSON_NAME] Change Hero Player : [PERSON_NAME] Levels Completed: 127 P…" at bounding box center [575, 494] width 788 height 892
click at [593, 480] on div "Course Complete !" at bounding box center [575, 489] width 435 height 20
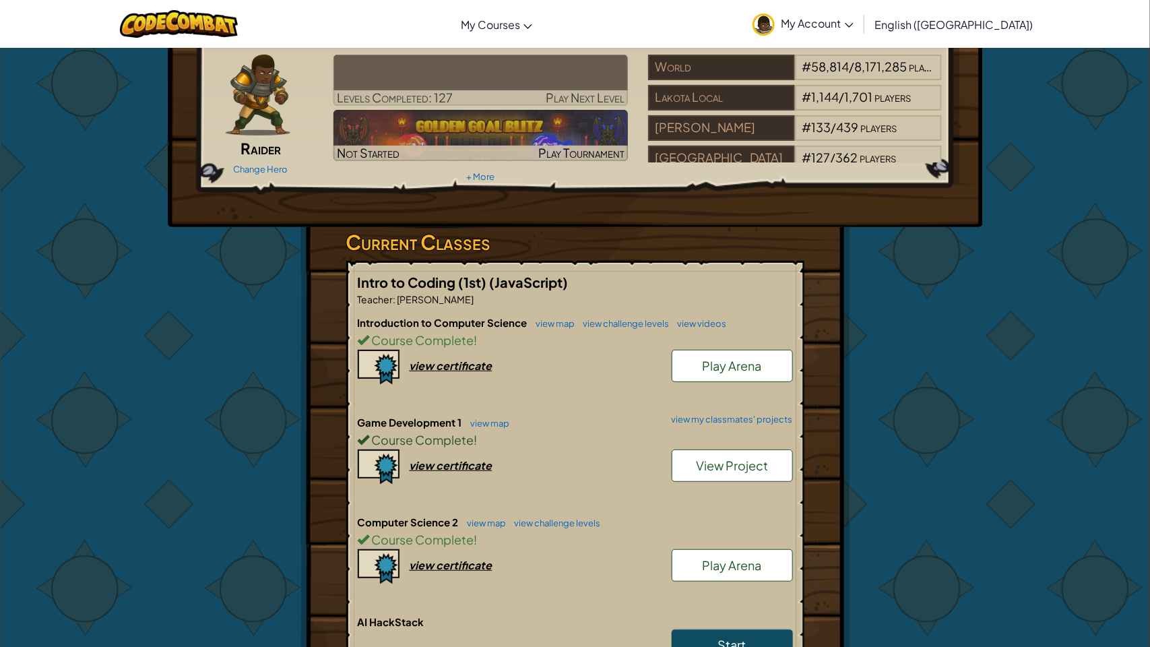
scroll to position [51, 0]
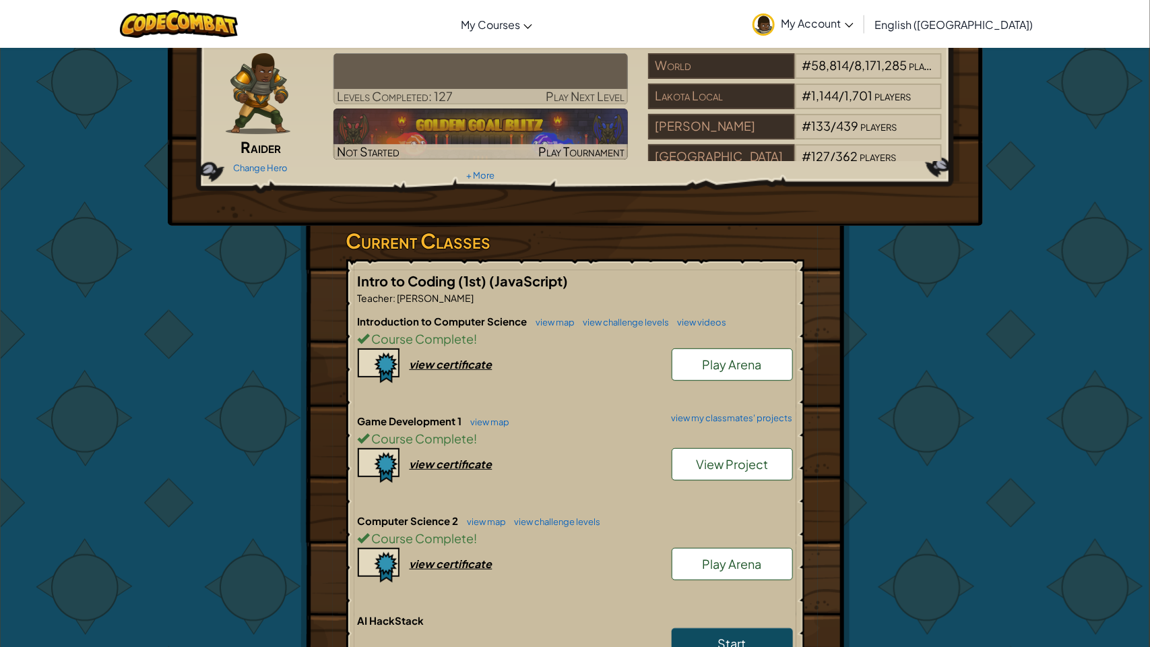
click at [776, 478] on link "View Project" at bounding box center [732, 464] width 121 height 32
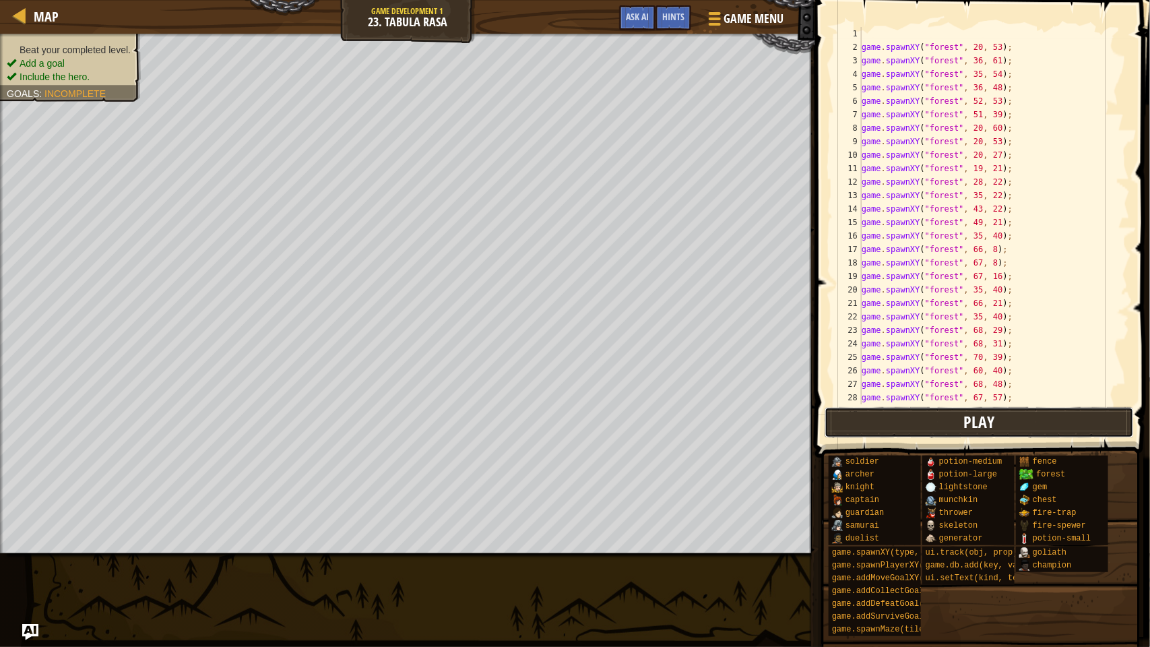
click at [1008, 421] on button "Play" at bounding box center [979, 422] width 309 height 31
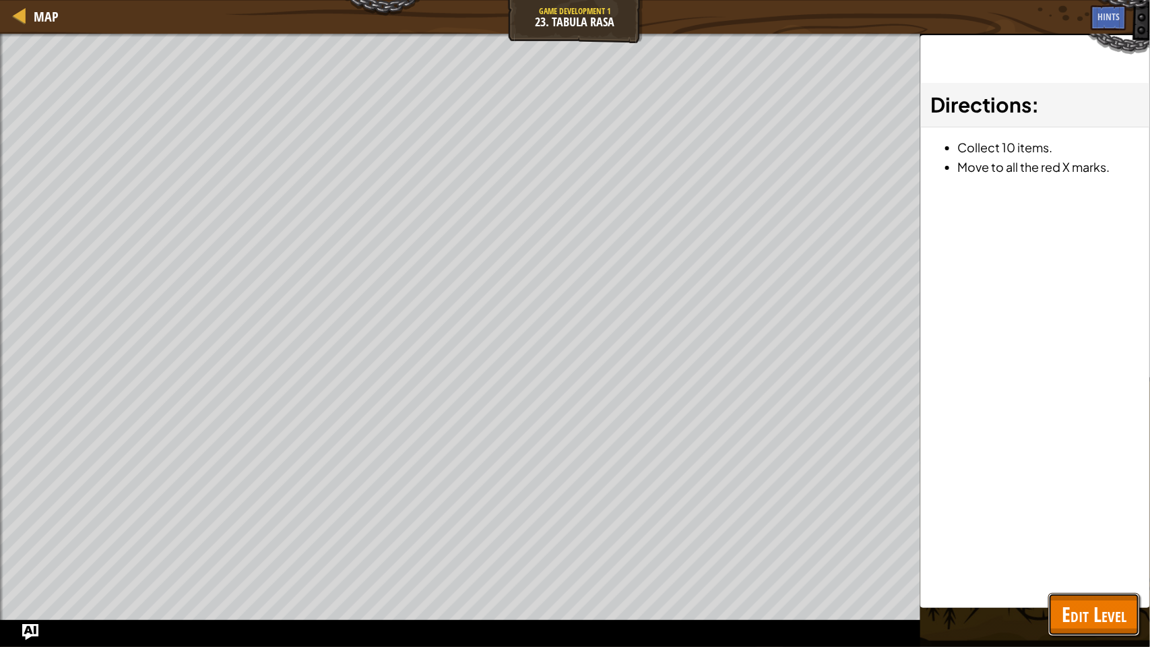
click at [1123, 544] on span "Edit Level" at bounding box center [1094, 614] width 65 height 28
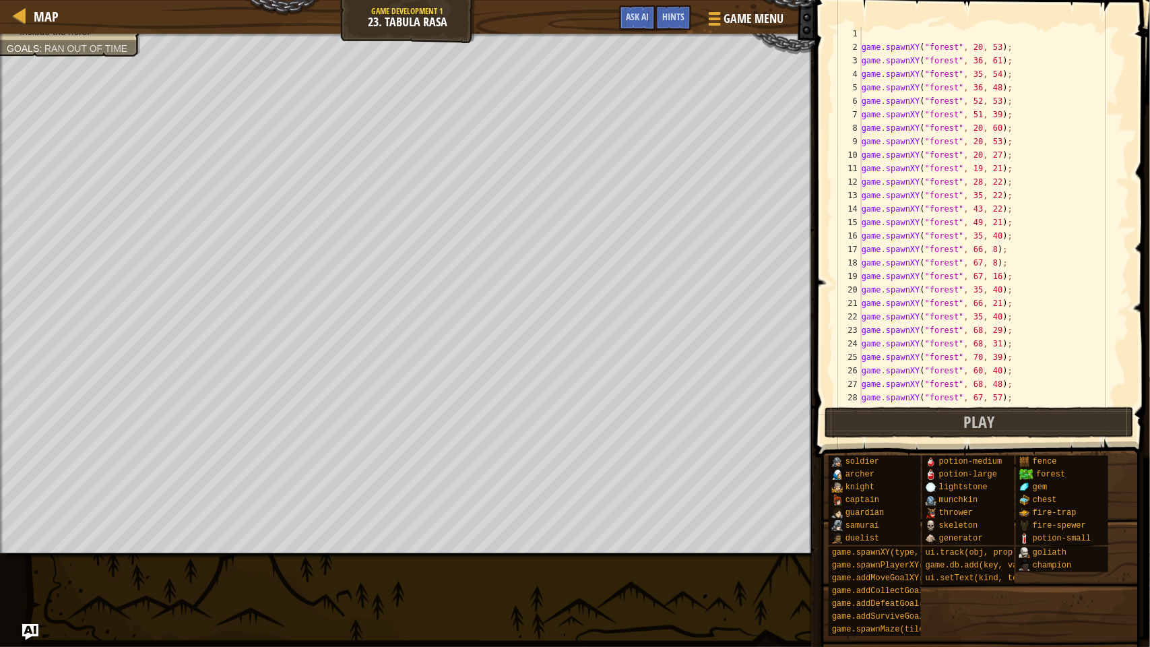
click at [1009, 400] on div "game . spawnXY ( "forest" , 20 , 53 ) ; game . spawnXY ( "forest" , 36 , 61 ) ;…" at bounding box center [994, 229] width 271 height 404
type textarea "game.spawnXY("forest", 67, 57);"
click at [1113, 422] on button "Play" at bounding box center [979, 422] width 309 height 31
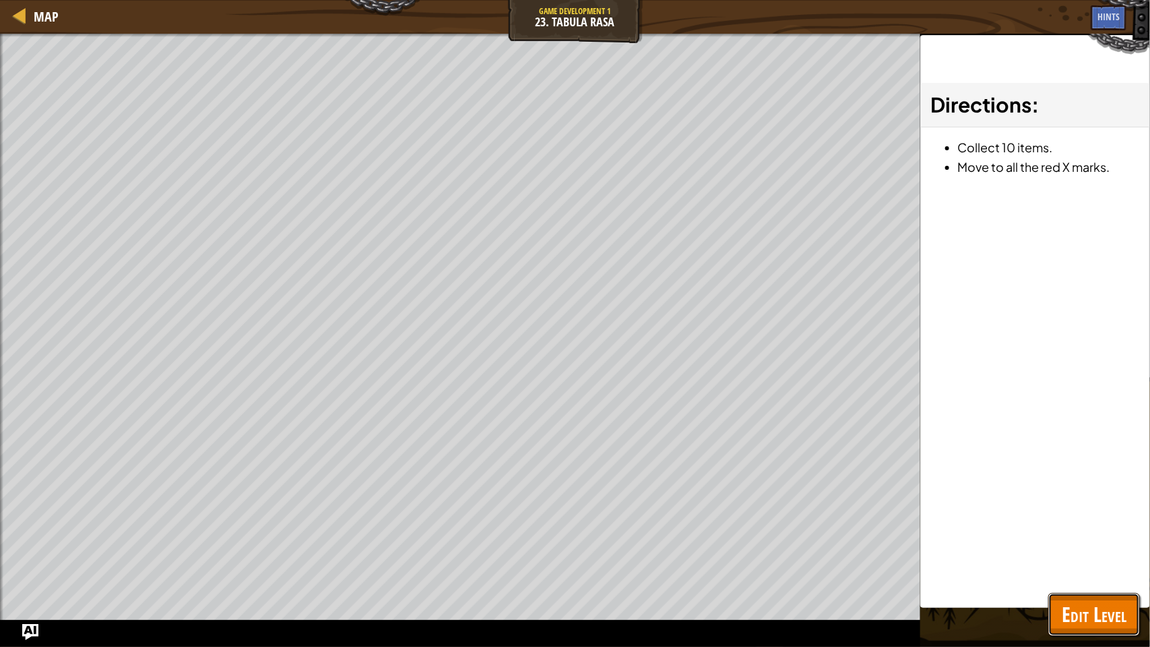
click at [1113, 544] on span "Edit Level" at bounding box center [1094, 614] width 65 height 28
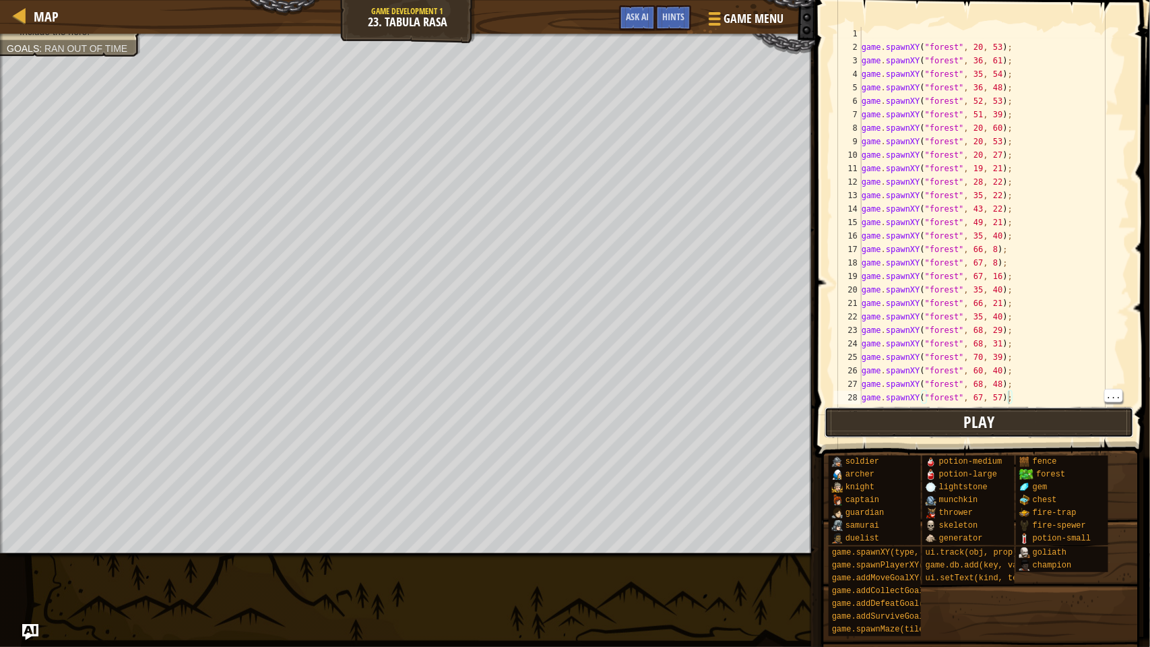
click at [975, 407] on button "Play" at bounding box center [979, 422] width 309 height 31
